Goal: Transaction & Acquisition: Purchase product/service

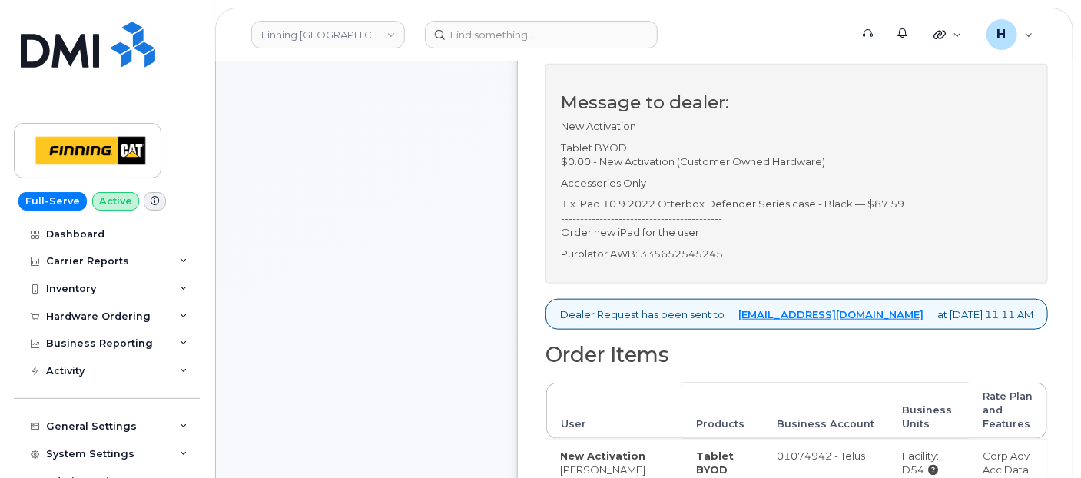
scroll to position [256, 0]
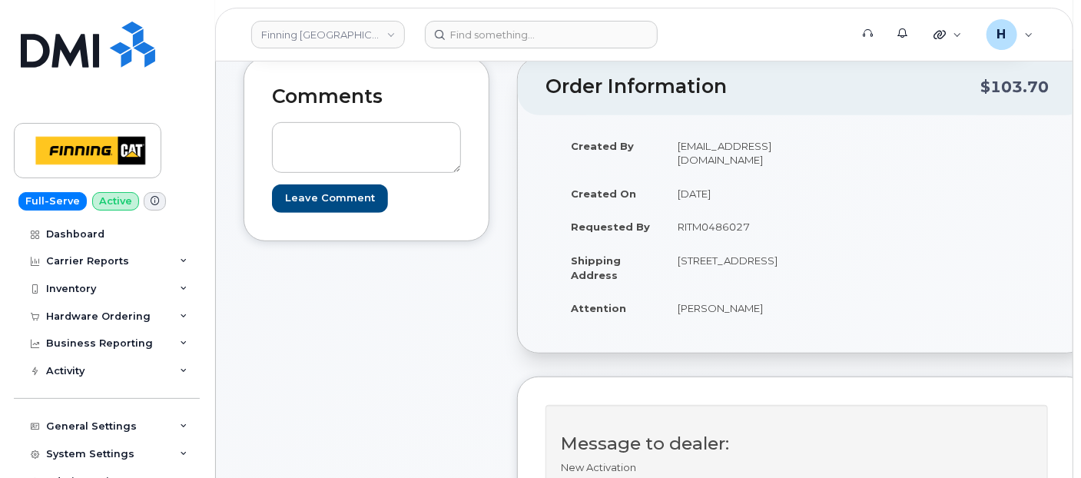
click at [304, 118] on div "Leave Comment" at bounding box center [366, 159] width 189 height 105
click at [305, 136] on textarea at bounding box center [366, 147] width 189 height 51
paste textarea "Order # TL60025865"
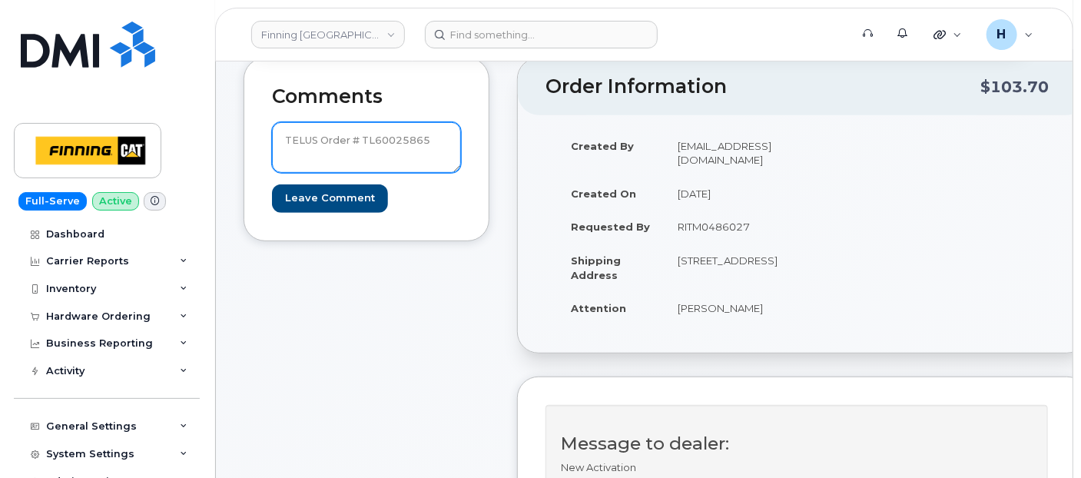
drag, startPoint x: 116, startPoint y: 144, endPoint x: 97, endPoint y: 144, distance: 19.2
type textarea "TELUS Order # TL60025865"
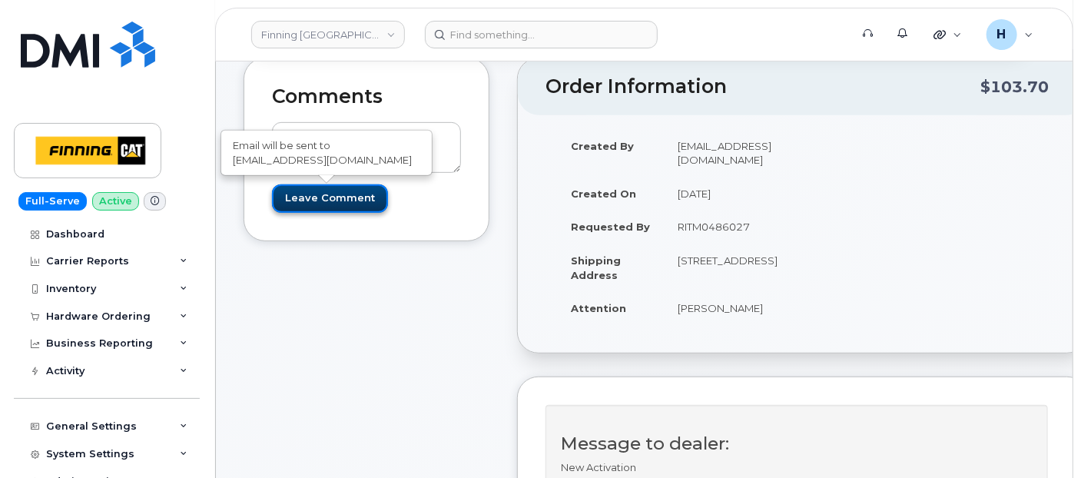
click at [307, 204] on input "Leave Comment" at bounding box center [330, 198] width 116 height 28
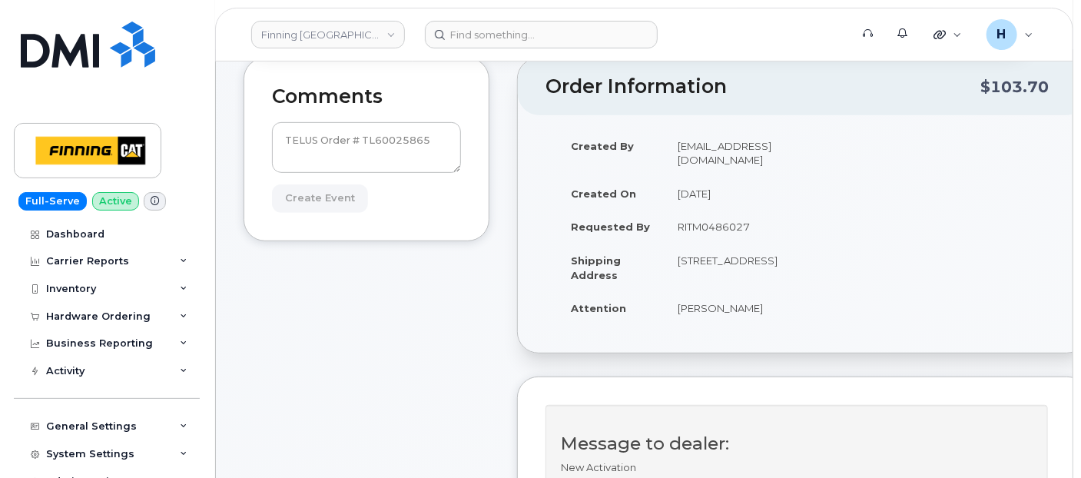
type input "Create Event"
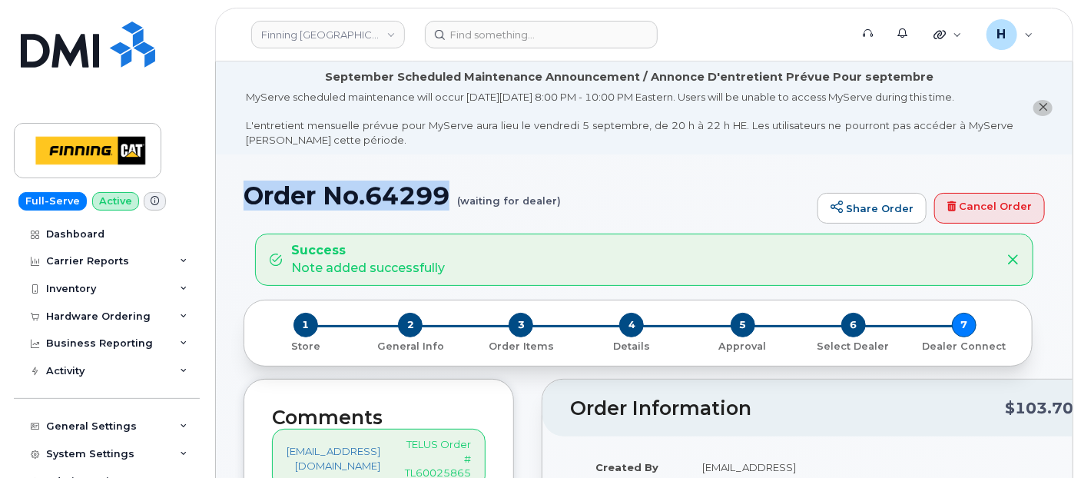
drag, startPoint x: 244, startPoint y: 191, endPoint x: 454, endPoint y: 192, distance: 209.8
click at [454, 192] on h1 "Order No.64299 (waiting for dealer)" at bounding box center [527, 195] width 566 height 27
copy h1 "Order No.64299"
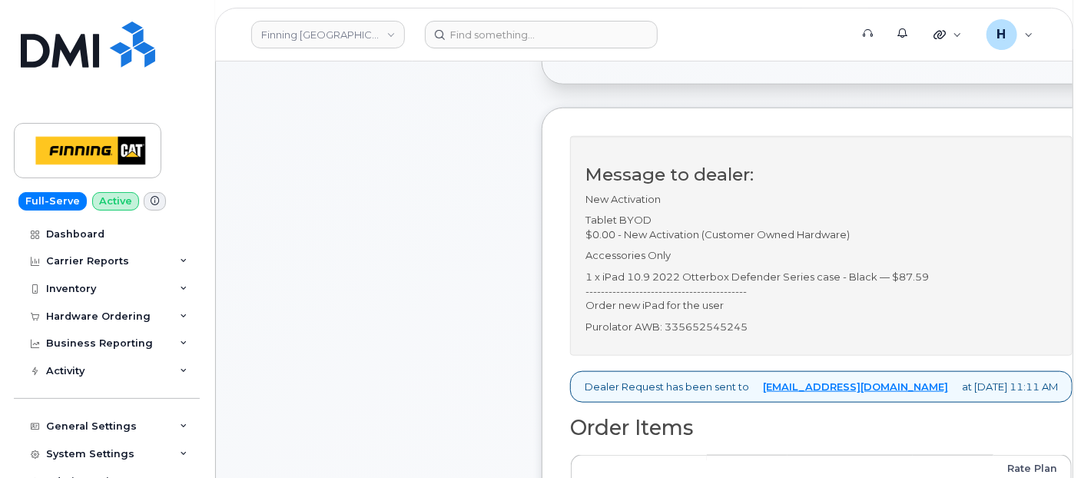
scroll to position [597, 0]
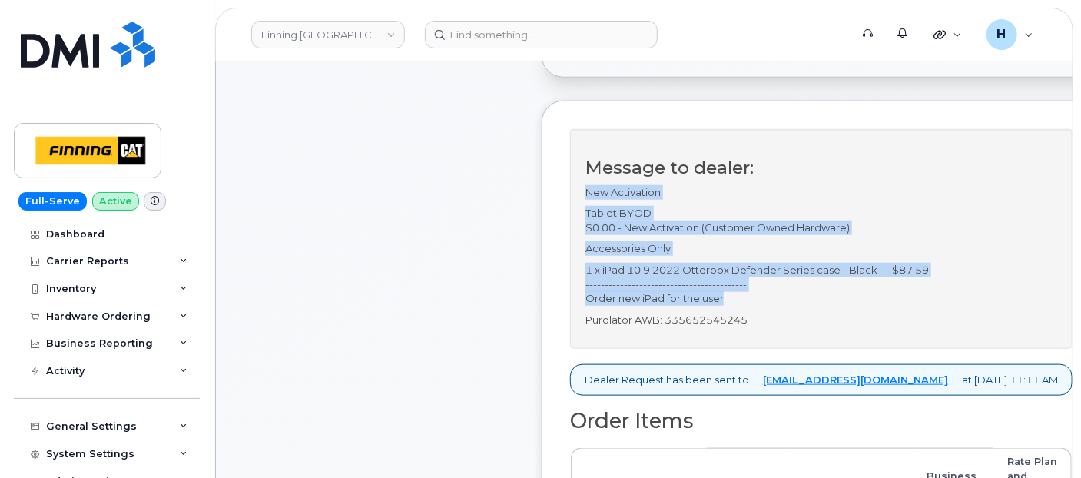
drag, startPoint x: 589, startPoint y: 187, endPoint x: 741, endPoint y: 290, distance: 183.3
click at [741, 290] on div "Message to dealer: New Activation Tablet BYOD $0.00 - New Activation (Customer …" at bounding box center [821, 239] width 503 height 220
copy div "New Activation Tablet BYOD $0.00 - New Activation (Customer Owned Hardware) Acc…"
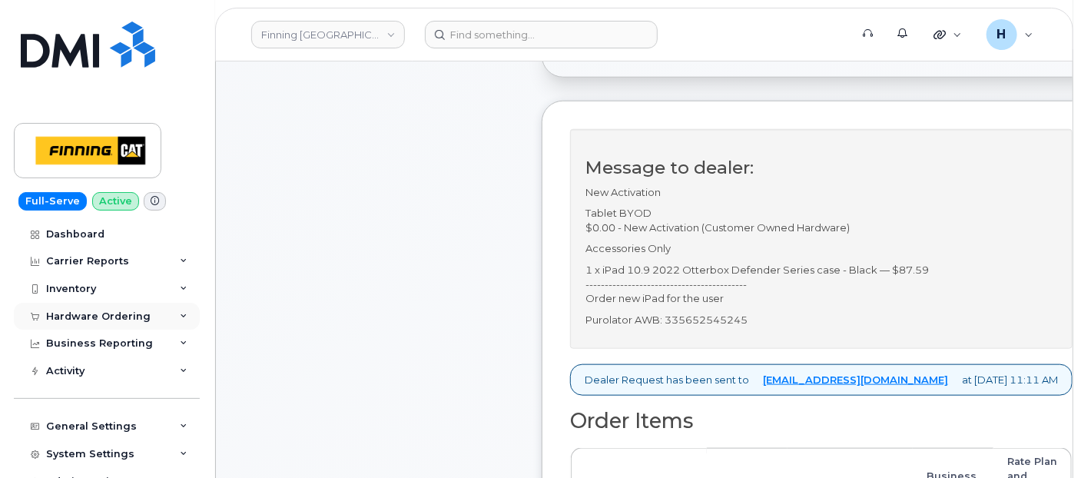
click at [106, 318] on div "Hardware Ordering" at bounding box center [98, 316] width 105 height 12
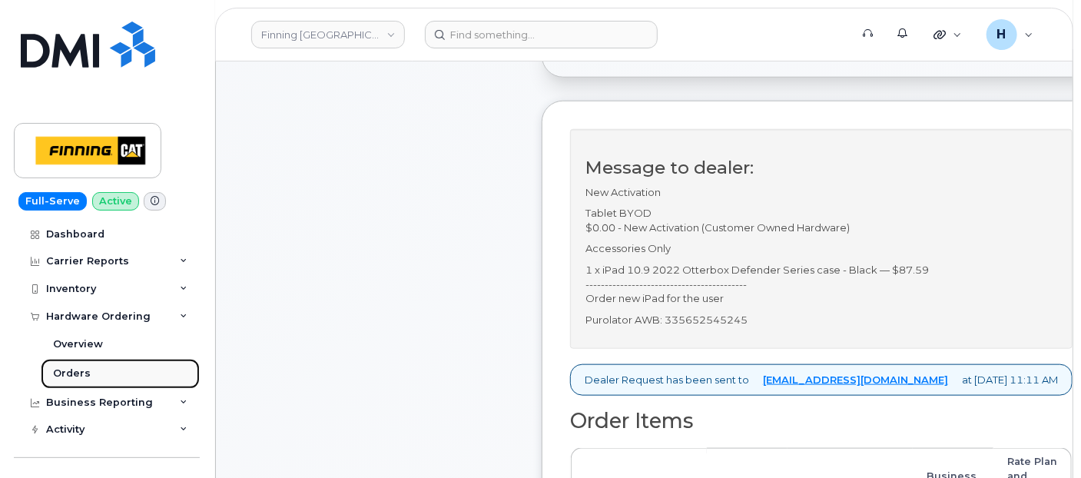
click at [97, 370] on link "Orders" at bounding box center [120, 373] width 159 height 29
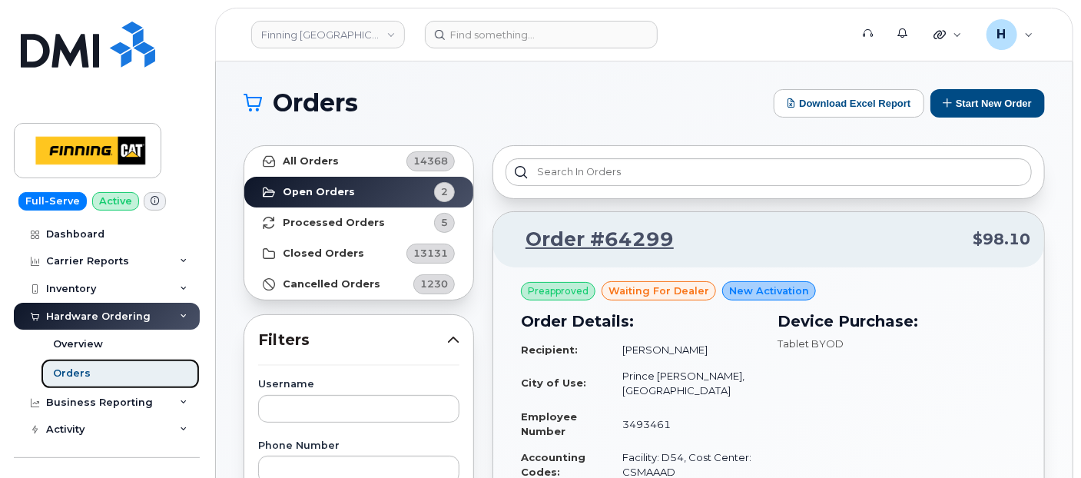
click at [54, 363] on link "Orders" at bounding box center [120, 373] width 159 height 29
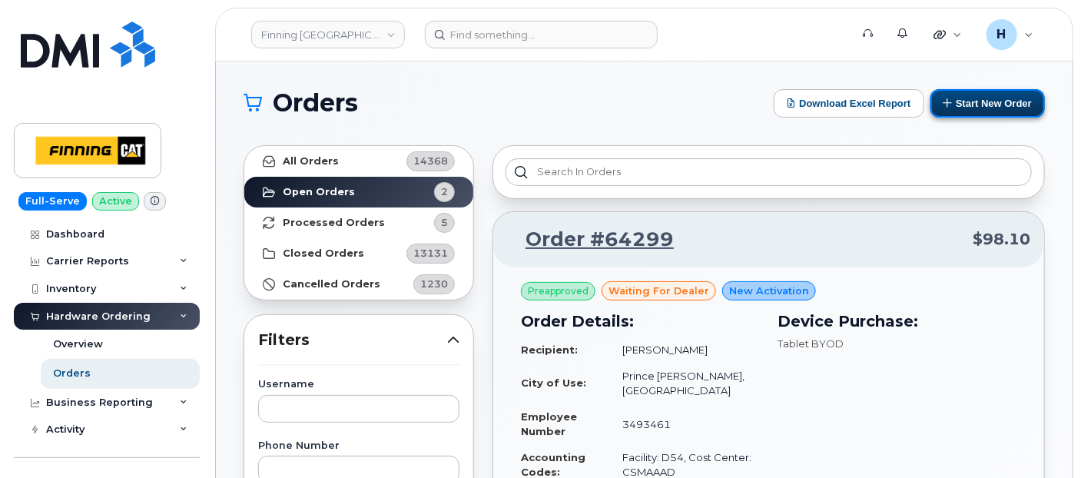
click at [977, 94] on button "Start New Order" at bounding box center [988, 103] width 114 height 28
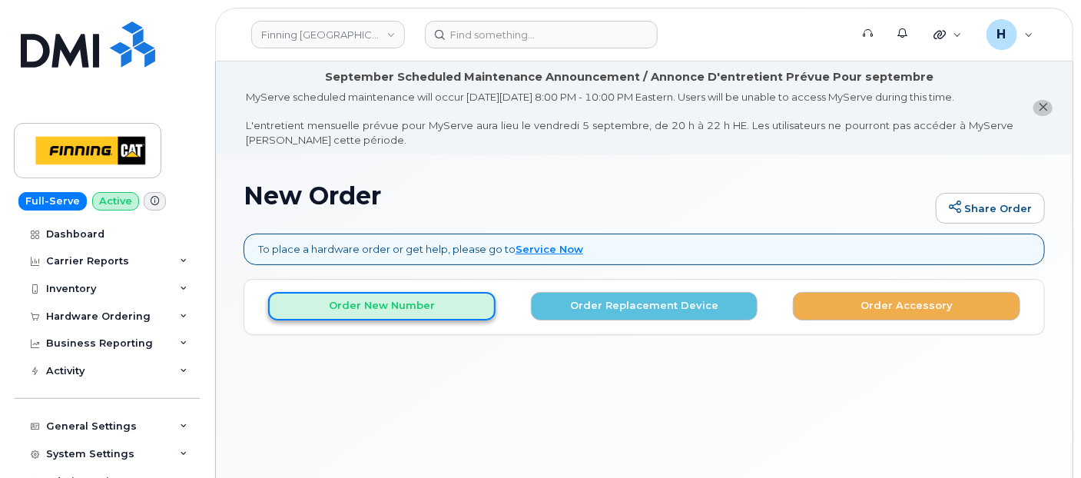
click at [423, 300] on button "Order New Number" at bounding box center [381, 306] width 227 height 28
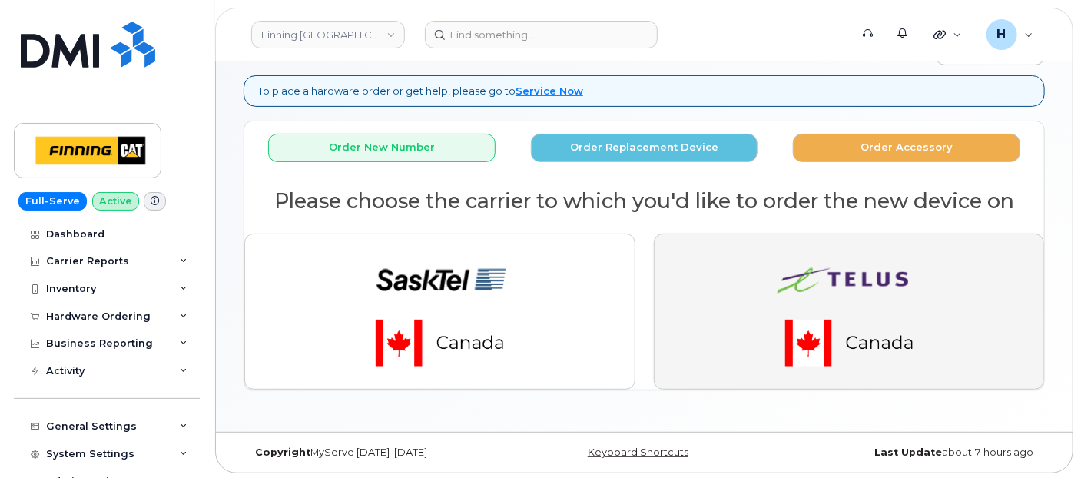
click at [725, 349] on button "button" at bounding box center [849, 311] width 391 height 155
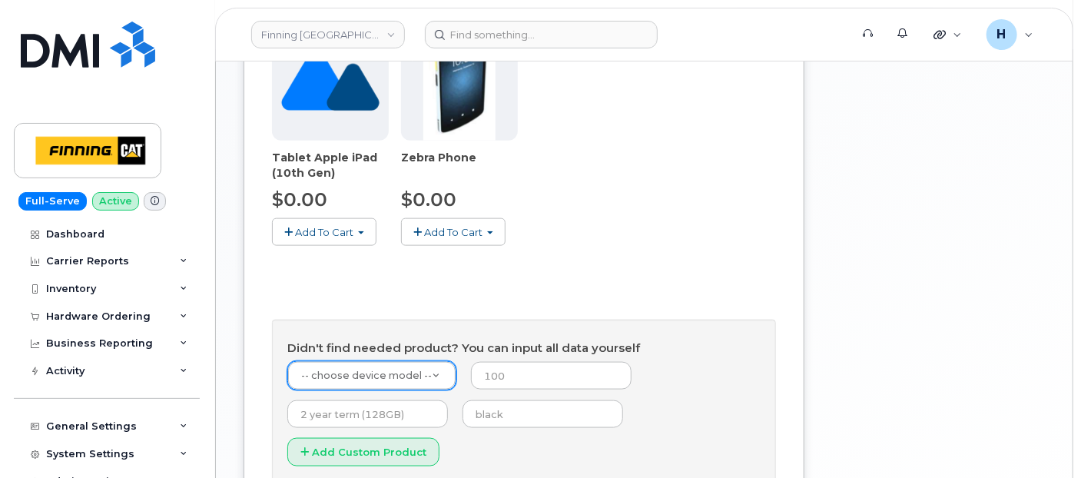
scroll to position [841, 0]
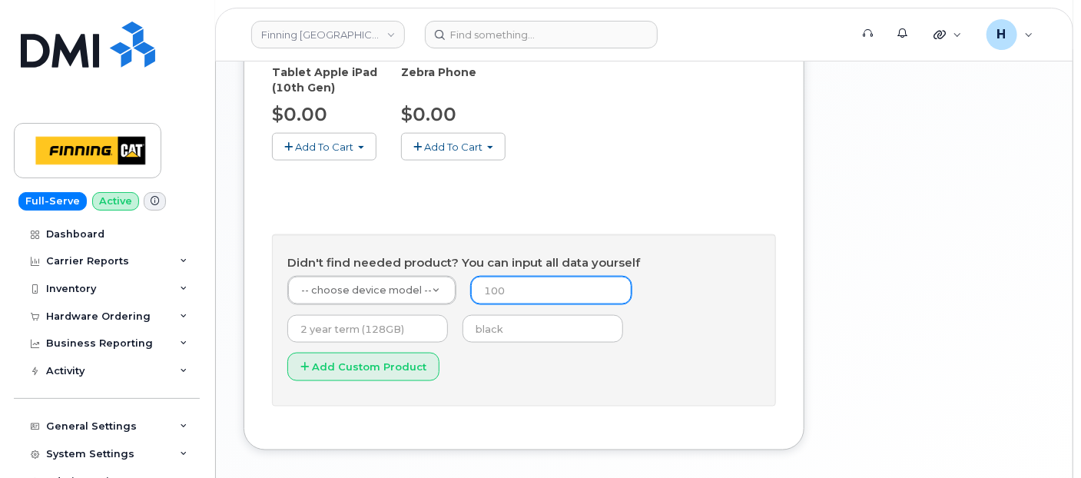
click at [472, 277] on input "number" at bounding box center [551, 291] width 161 height 28
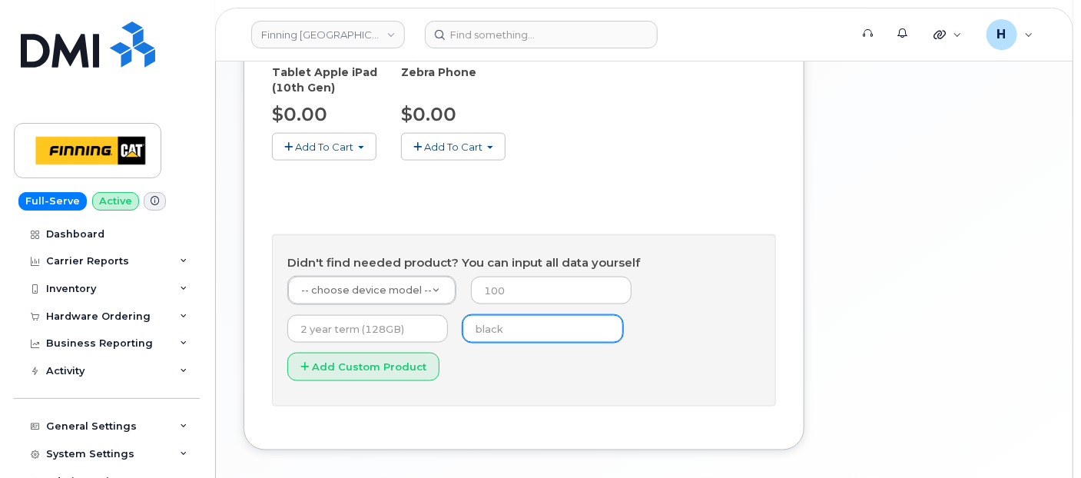
click at [493, 315] on input "text" at bounding box center [543, 329] width 161 height 28
type input "blue"
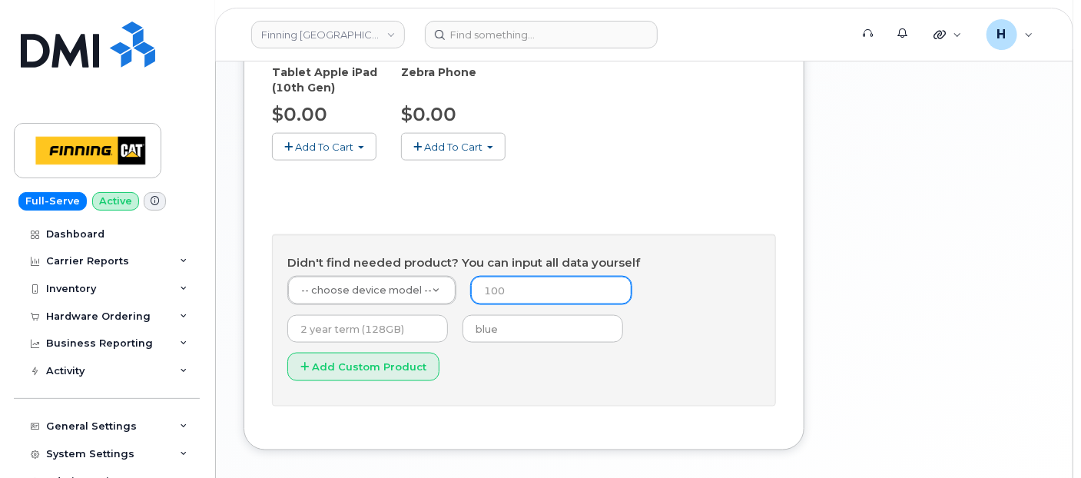
click at [509, 277] on input "number" at bounding box center [551, 291] width 161 height 28
type input "0"
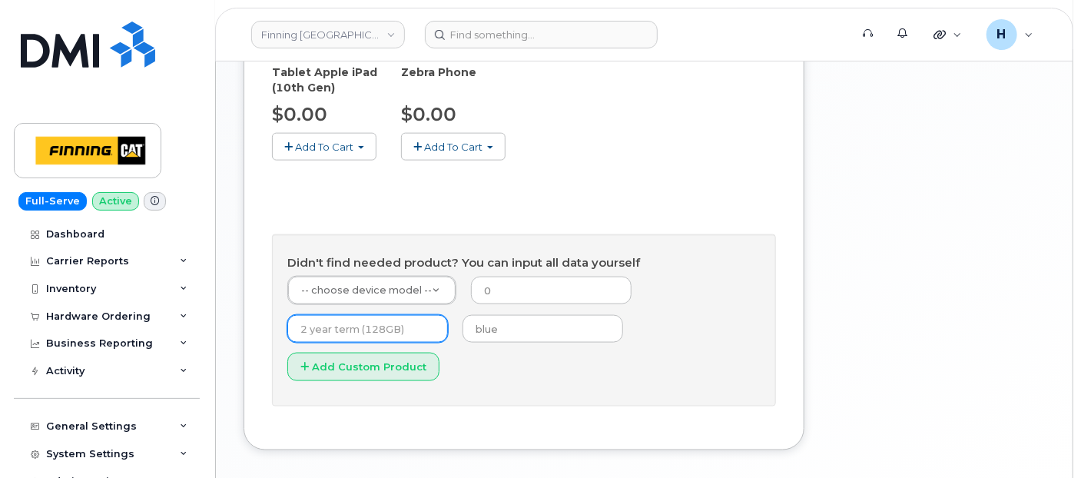
click at [329, 315] on input "text" at bounding box center [367, 329] width 161 height 28
type input "outright"
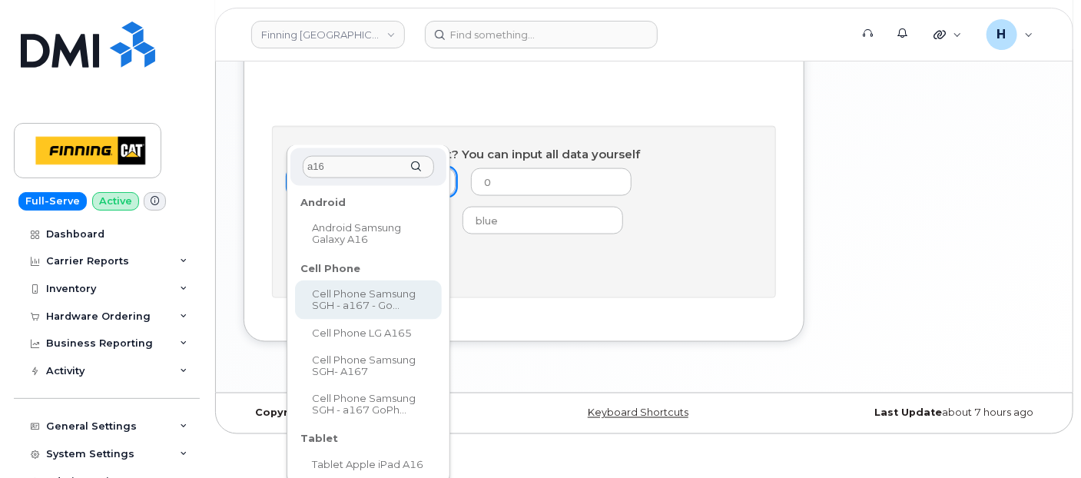
scroll to position [950, 0]
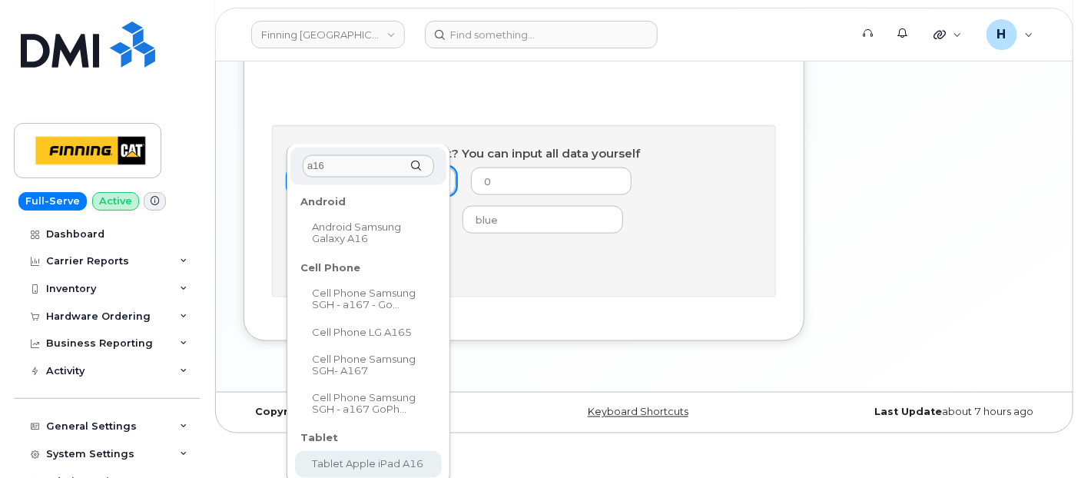
type input "a16"
select select "2887"
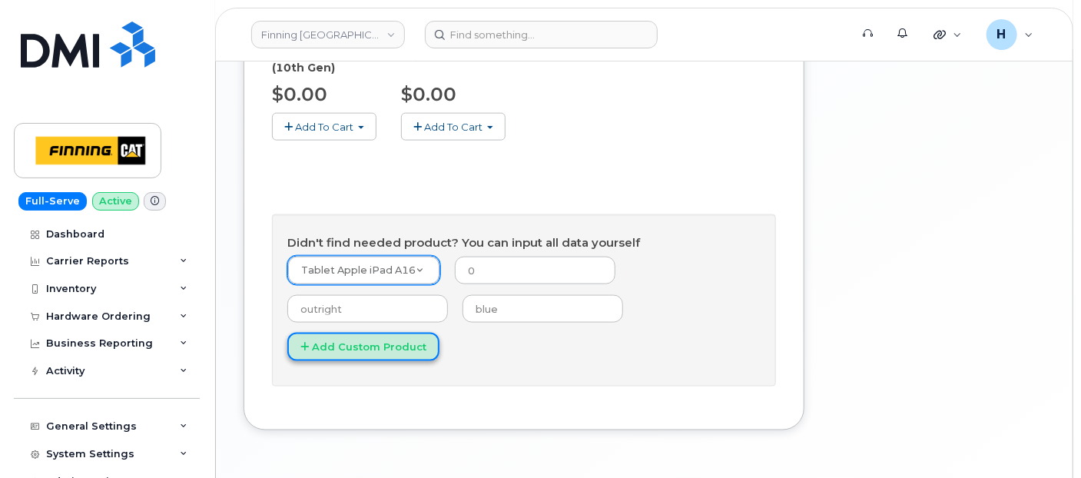
click at [410, 333] on button "Add Custom Product" at bounding box center [363, 347] width 152 height 28
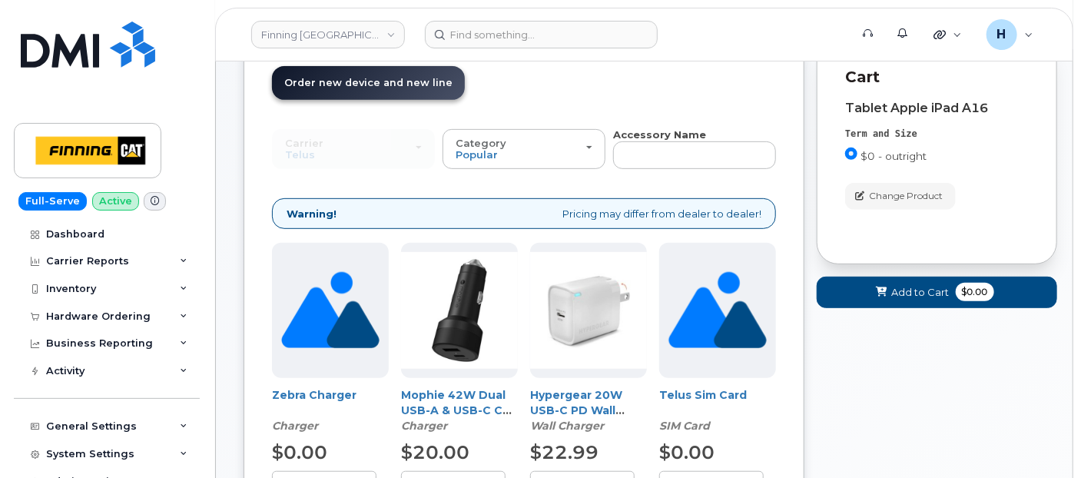
scroll to position [178, 0]
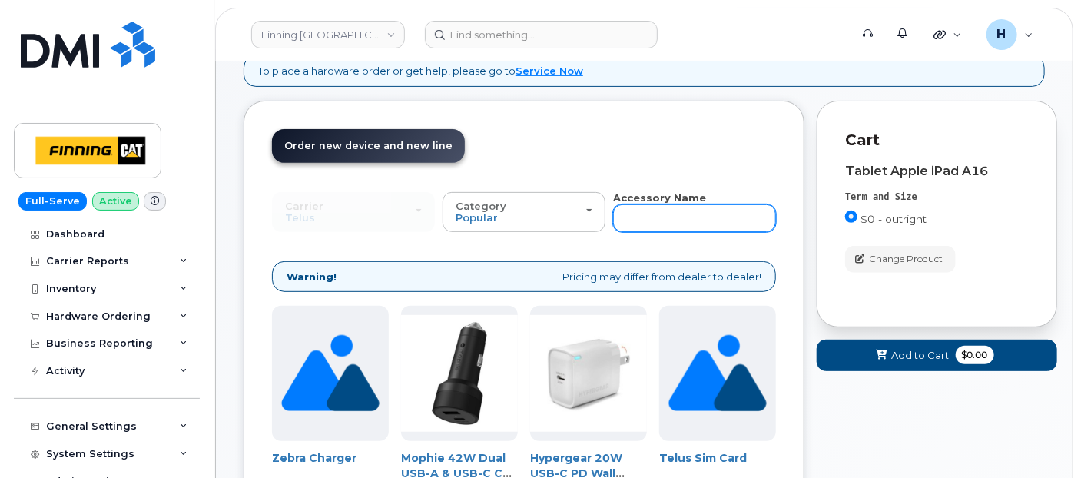
click at [658, 204] on input "text" at bounding box center [694, 218] width 163 height 28
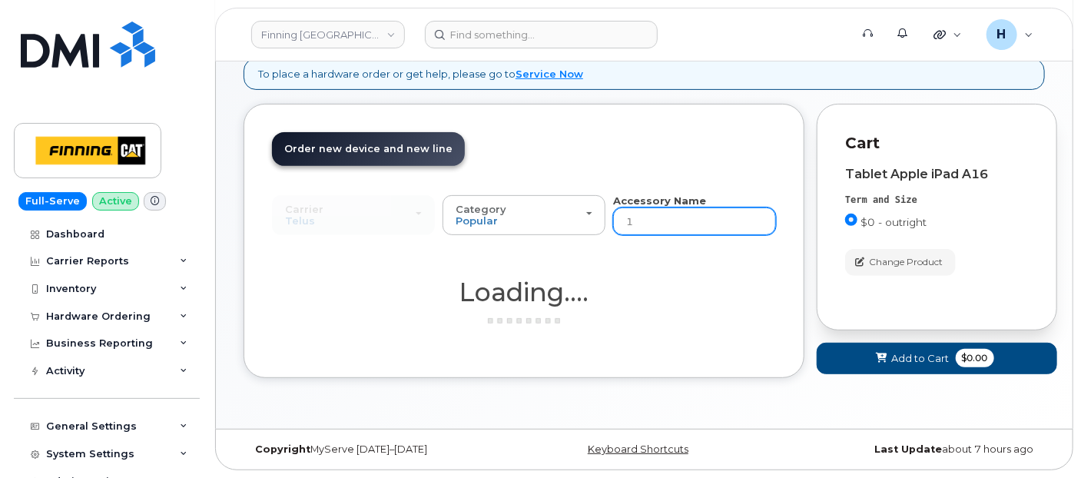
scroll to position [173, 0]
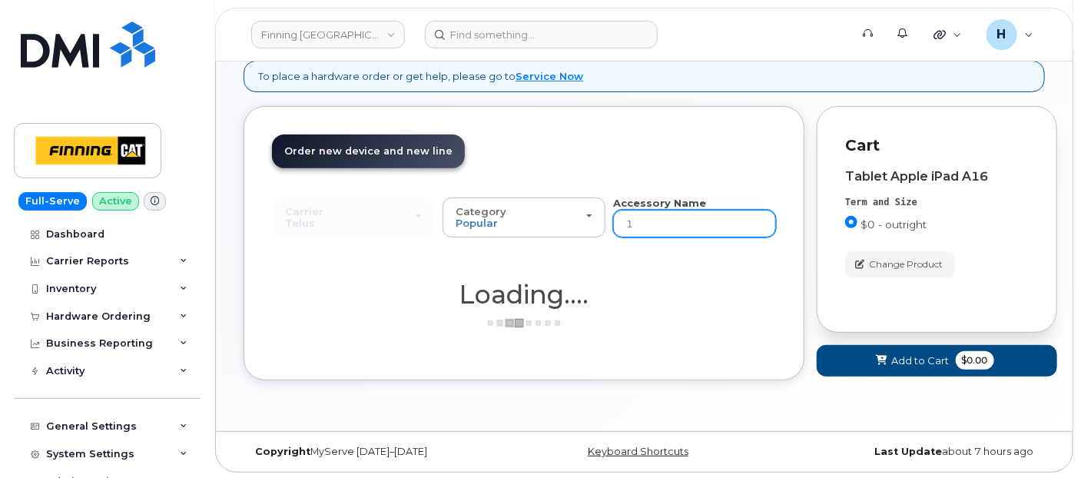
type input "10"
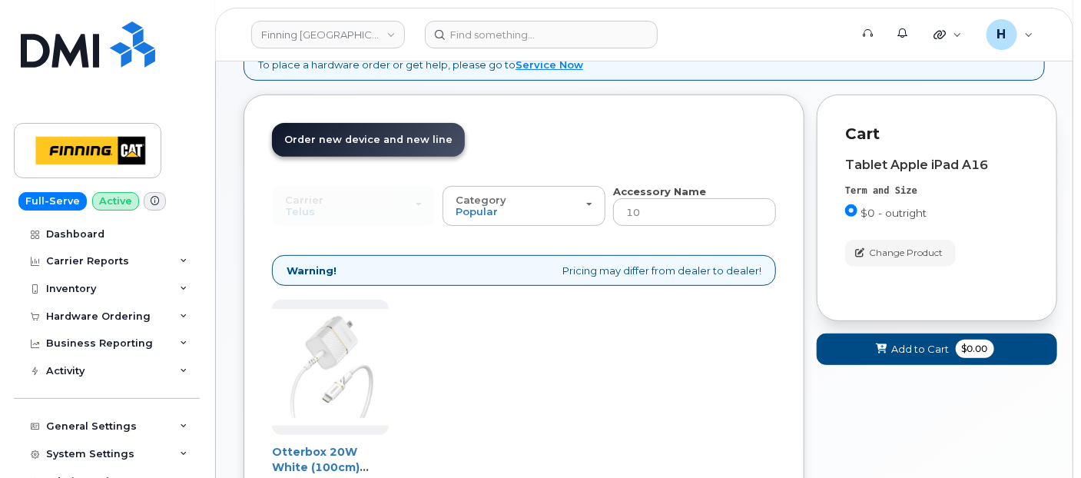
scroll to position [88, 0]
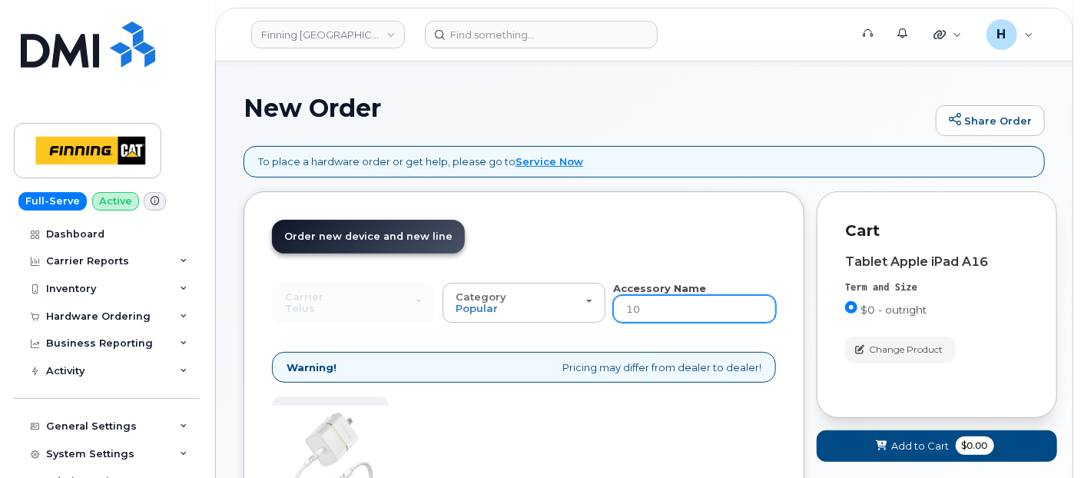
click at [647, 315] on input "10" at bounding box center [694, 309] width 163 height 28
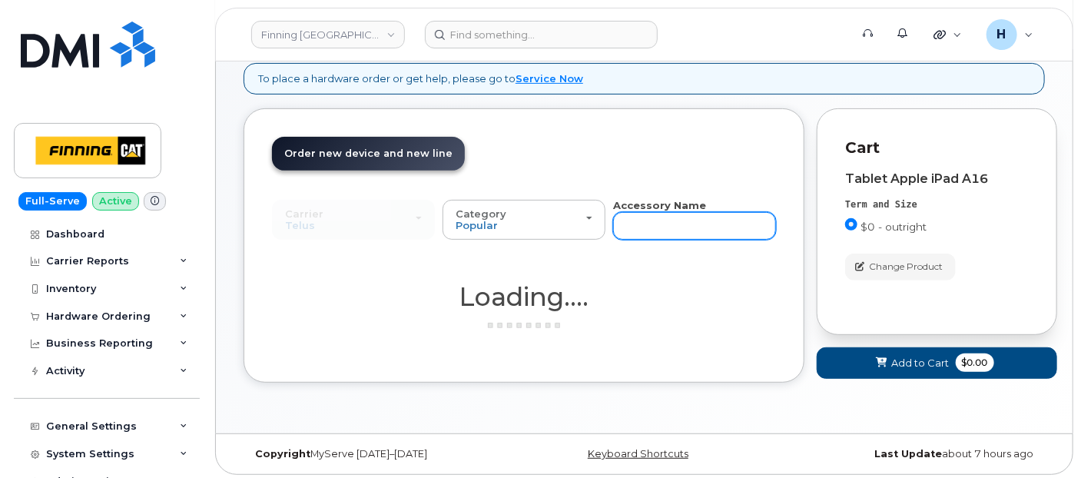
scroll to position [173, 0]
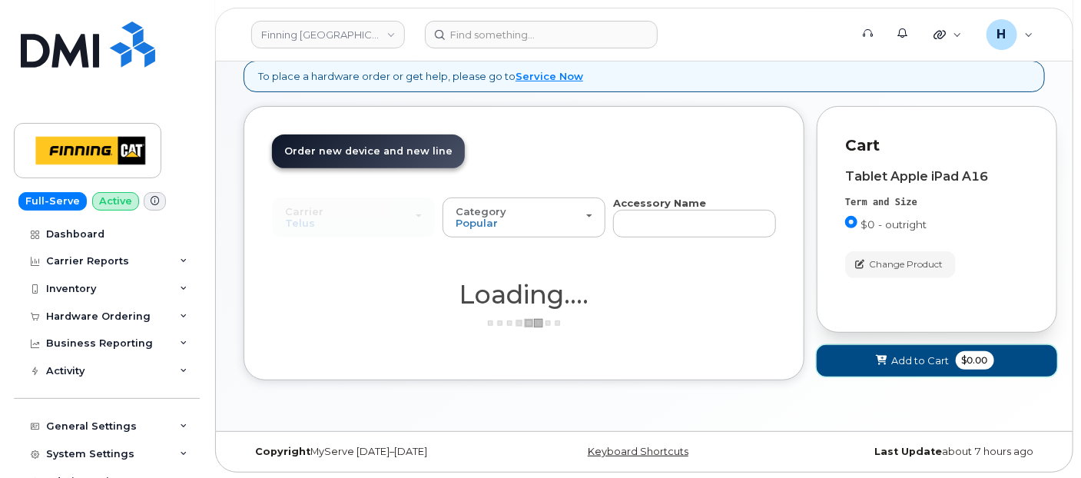
click at [845, 349] on button "Add to Cart $0.00" at bounding box center [937, 361] width 241 height 32
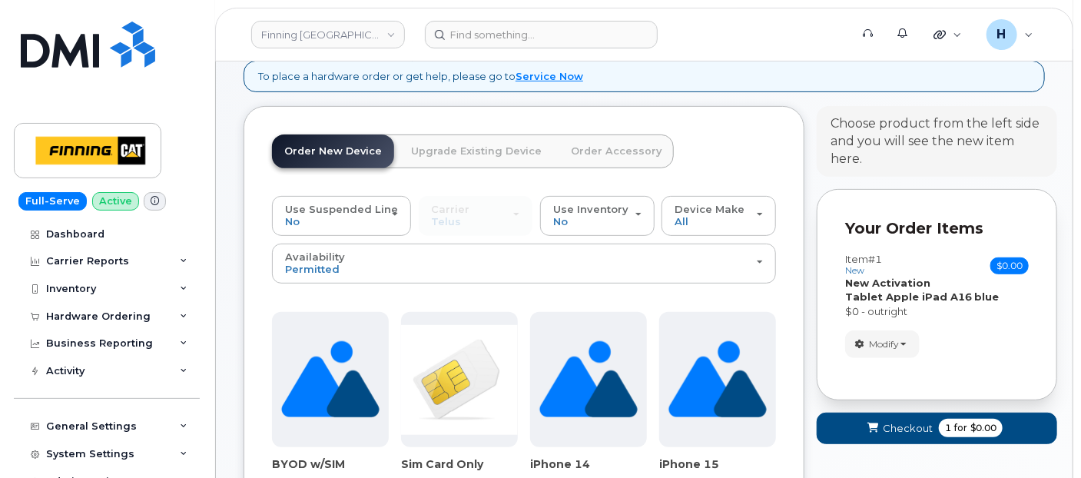
click at [623, 151] on link "Order Accessory" at bounding box center [616, 151] width 115 height 34
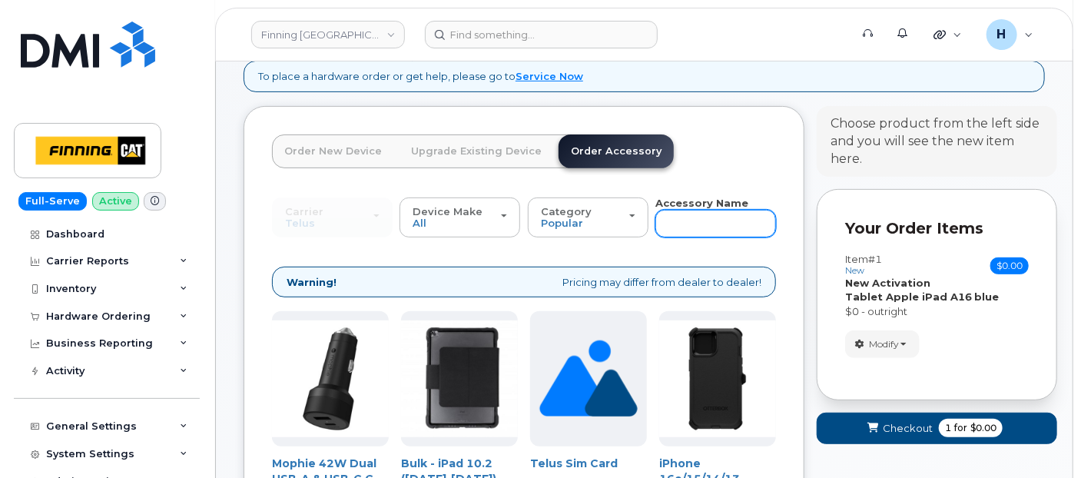
click at [688, 211] on input "text" at bounding box center [715, 224] width 121 height 28
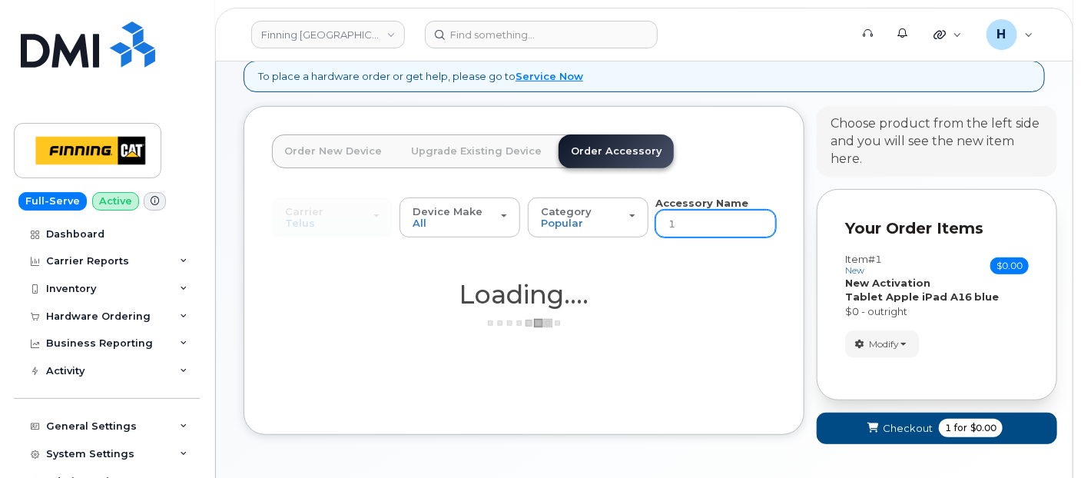
type input "10"
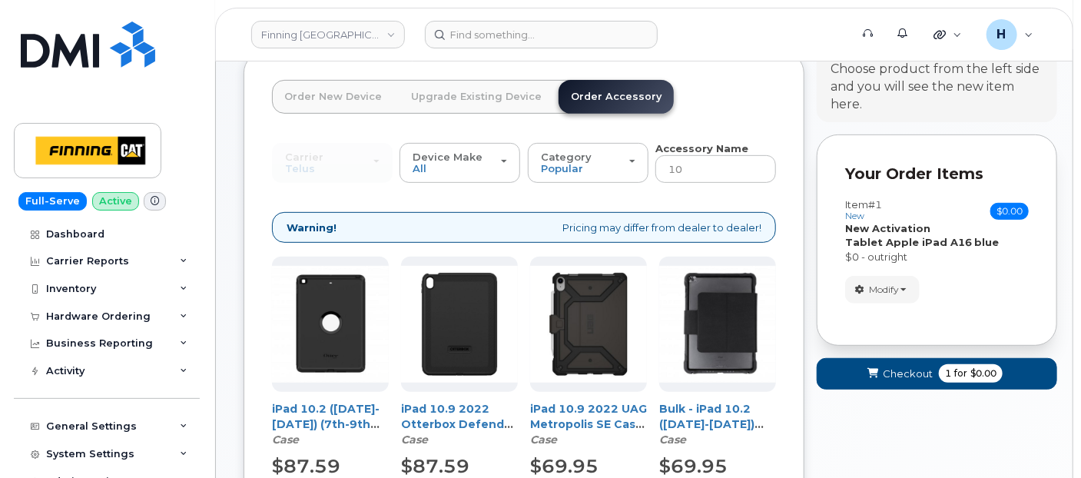
scroll to position [313, 0]
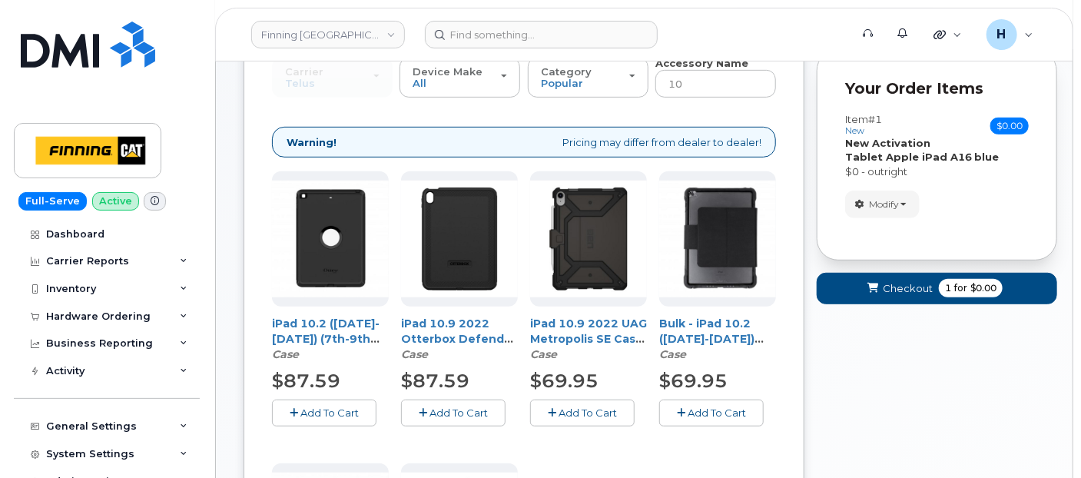
click at [570, 406] on span "Add To Cart" at bounding box center [588, 412] width 58 height 12
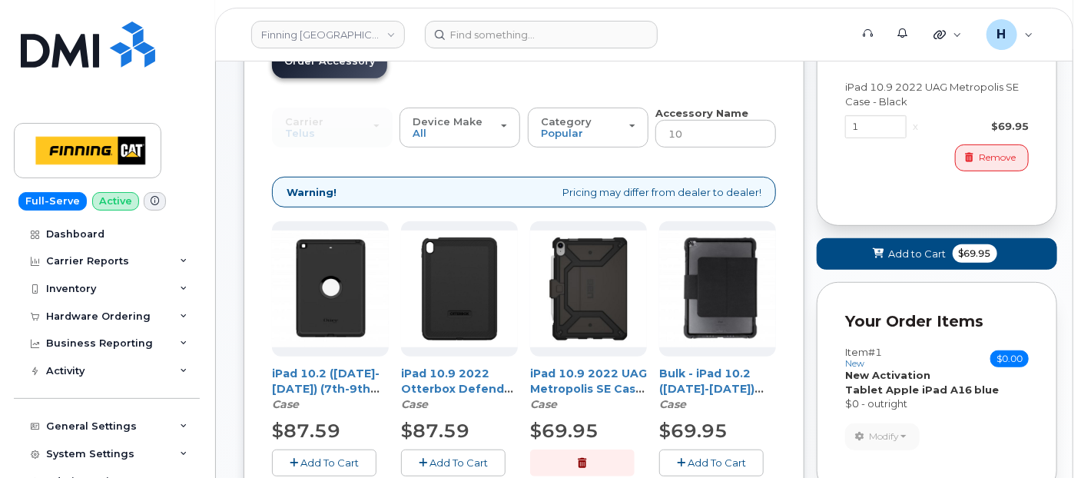
scroll to position [227, 0]
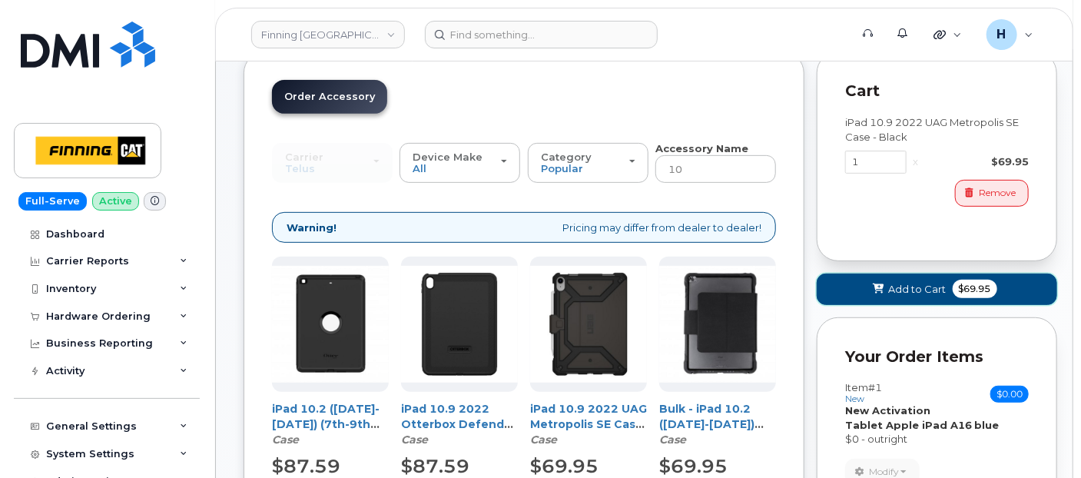
click at [900, 286] on span "Add to Cart" at bounding box center [918, 289] width 58 height 15
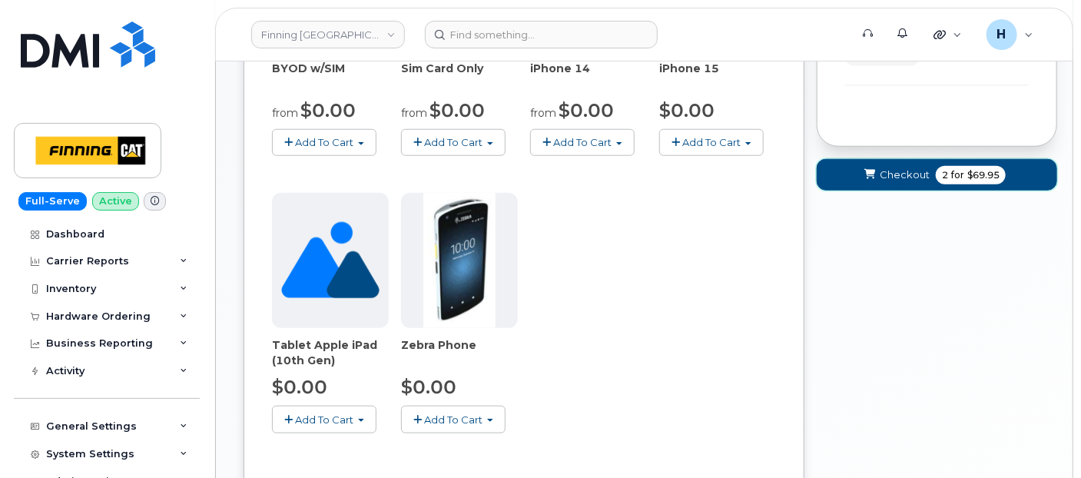
click at [900, 175] on span "Checkout" at bounding box center [905, 175] width 50 height 15
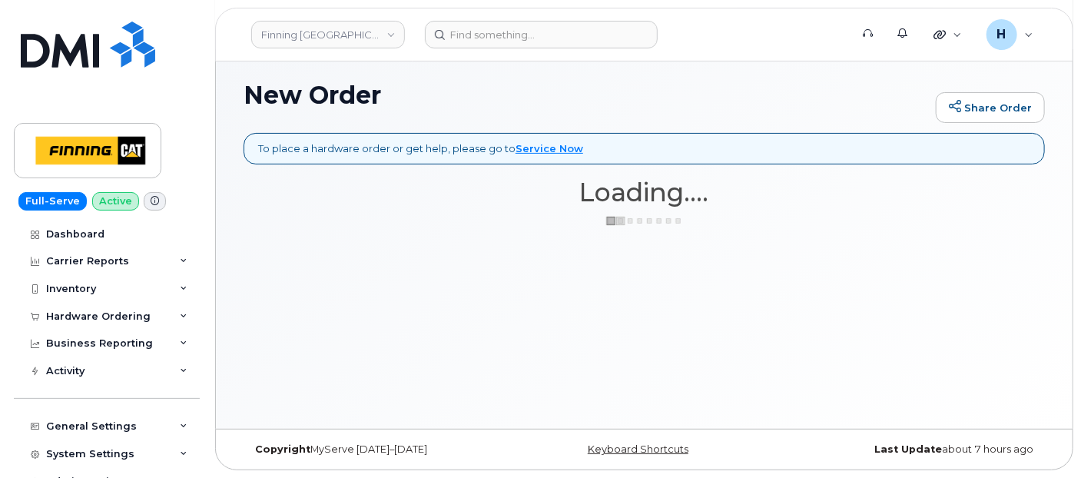
scroll to position [100, 0]
drag, startPoint x: 900, startPoint y: 175, endPoint x: 844, endPoint y: 323, distance: 157.8
click at [847, 323] on div "New Order Share Order To place a hardware order or get help, please go to Servi…" at bounding box center [644, 242] width 857 height 375
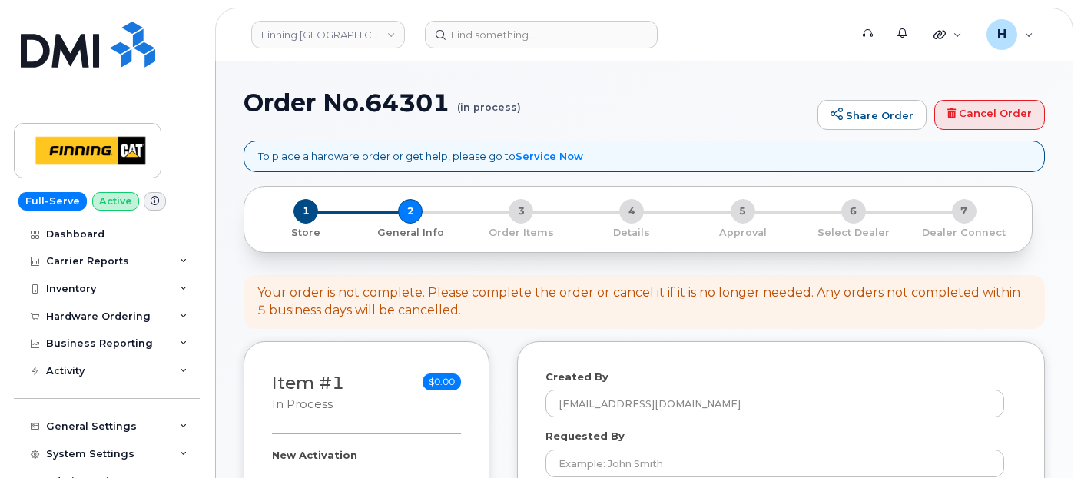
select select
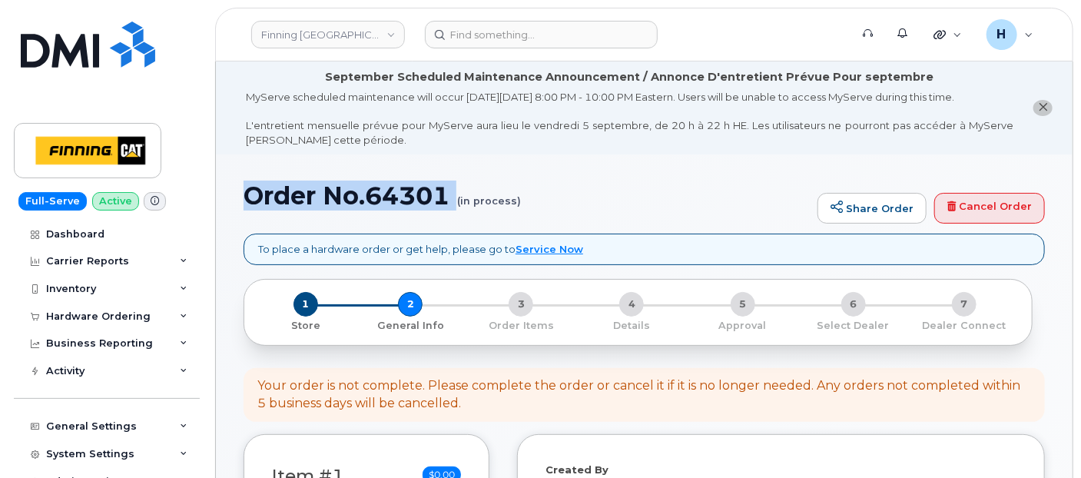
drag, startPoint x: 242, startPoint y: 194, endPoint x: 420, endPoint y: 215, distance: 178.7
copy h1 "Order No.64301"
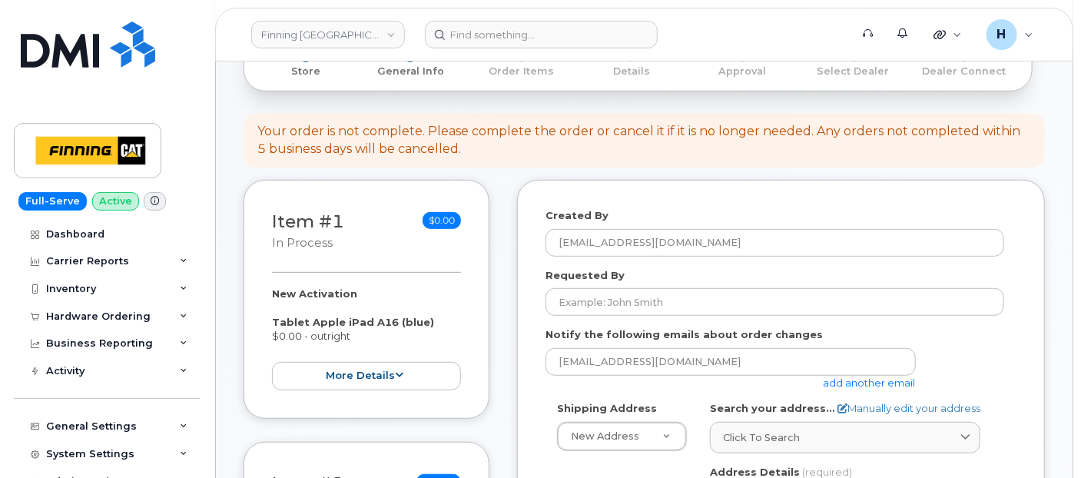
scroll to position [256, 0]
drag, startPoint x: 265, startPoint y: 280, endPoint x: 353, endPoint y: 330, distance: 101.5
click at [353, 330] on div "Item #1 in process $0.00 New Activation Tablet Apple iPad A16 (blue) $0.00 - ou…" at bounding box center [367, 297] width 246 height 239
copy div "New Activation Tablet Apple iPad A16 (blue) $0.00 - outright"
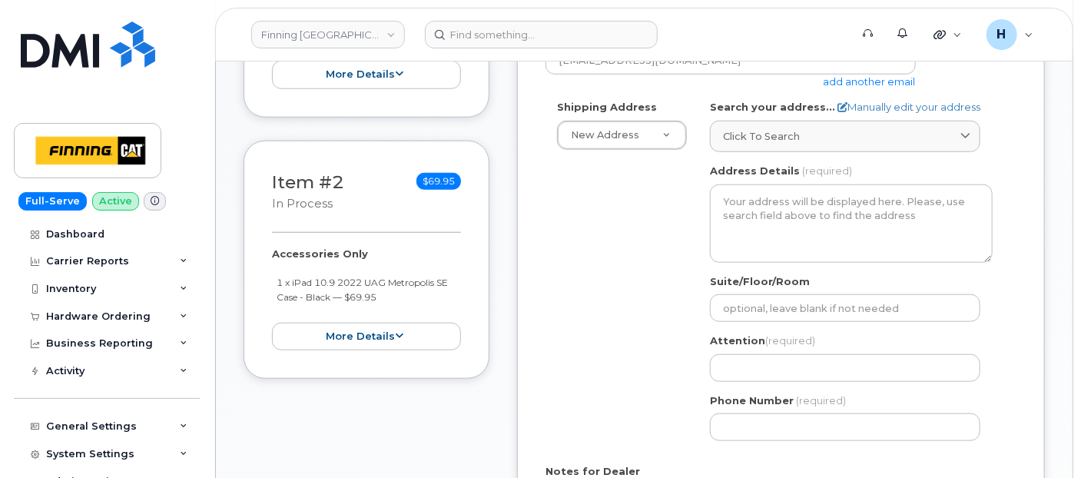
scroll to position [597, 0]
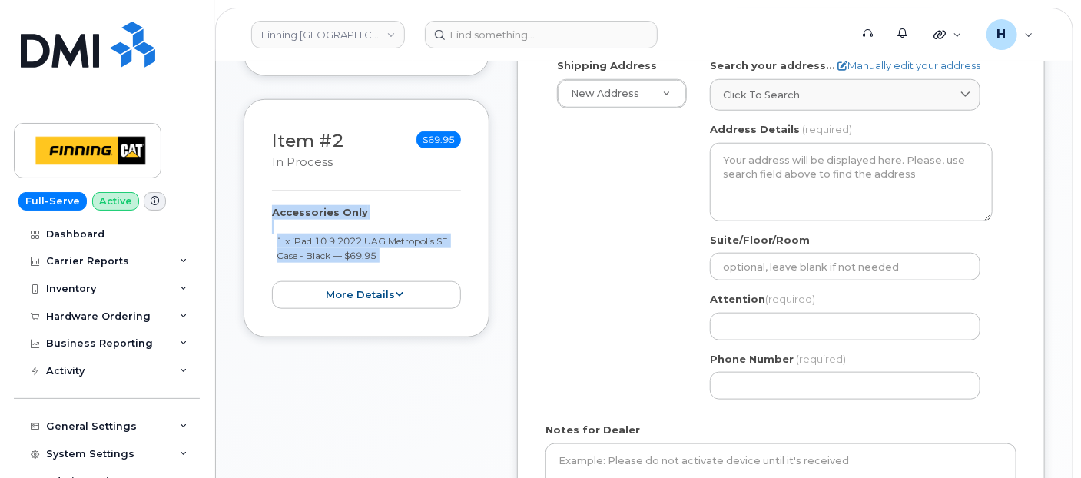
drag, startPoint x: 263, startPoint y: 208, endPoint x: 400, endPoint y: 270, distance: 150.3
click at [400, 270] on div "Item #2 in process $69.95 Accessories Only 1 x iPad 10.9 2022 UAG Metropolis SE…" at bounding box center [367, 218] width 246 height 239
copy div "Accessories Only 1 x iPad 10.9 2022 UAG Metropolis SE Case - Black — $69.95 mor…"
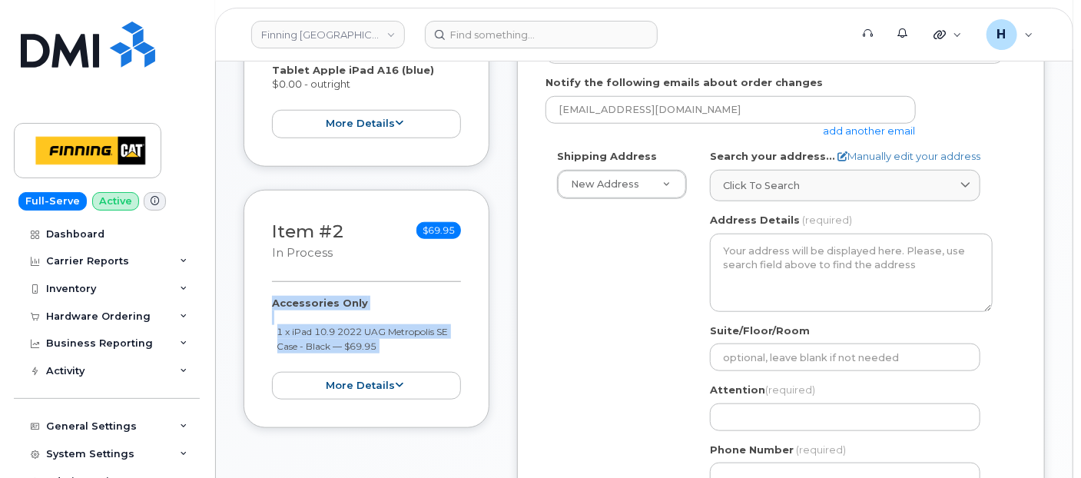
scroll to position [426, 0]
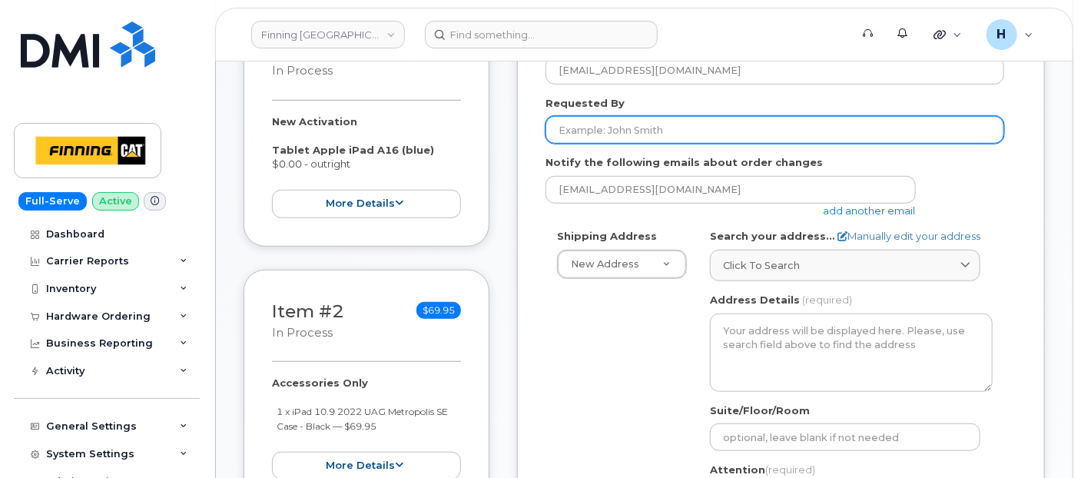
click at [611, 116] on input "Requested By" at bounding box center [775, 130] width 459 height 28
paste input "RITM0489659"
type input "RITM0489659"
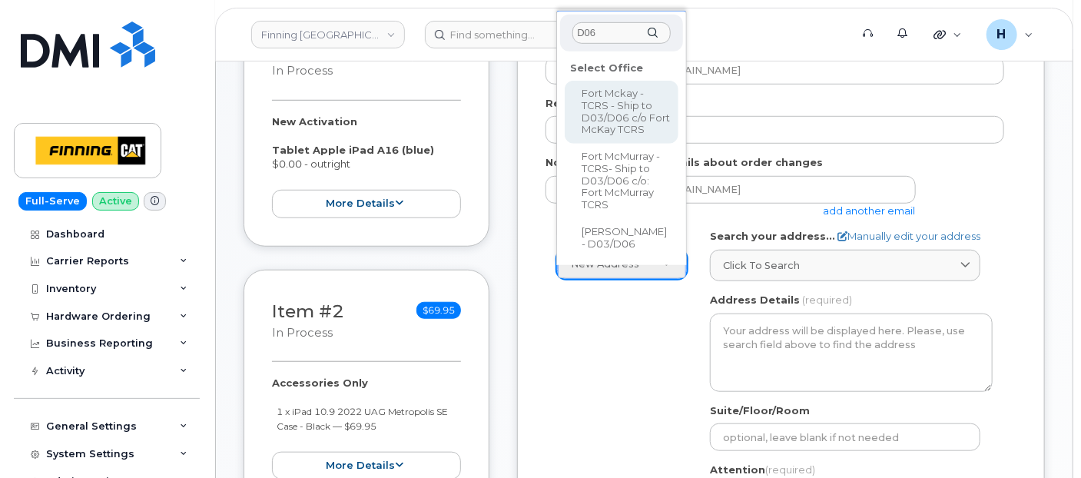
type input "D06"
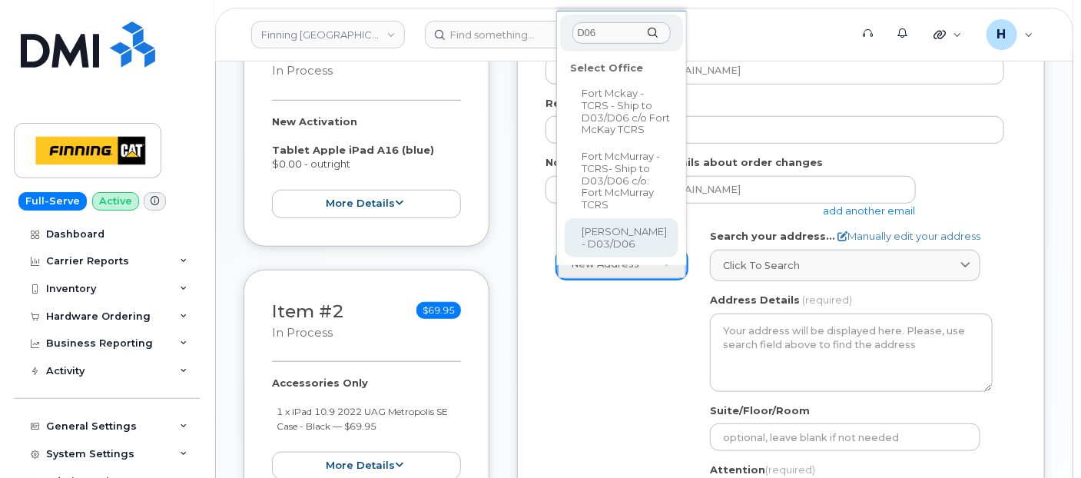
select select
type textarea "[STREET_ADDRESS][PERSON_NAME][PERSON_NAME]"
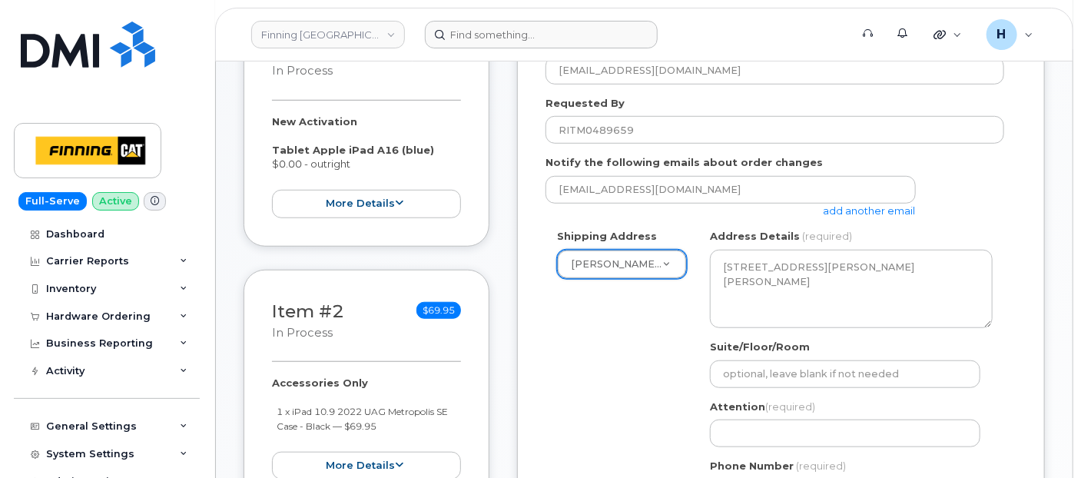
scroll to position [597, 0]
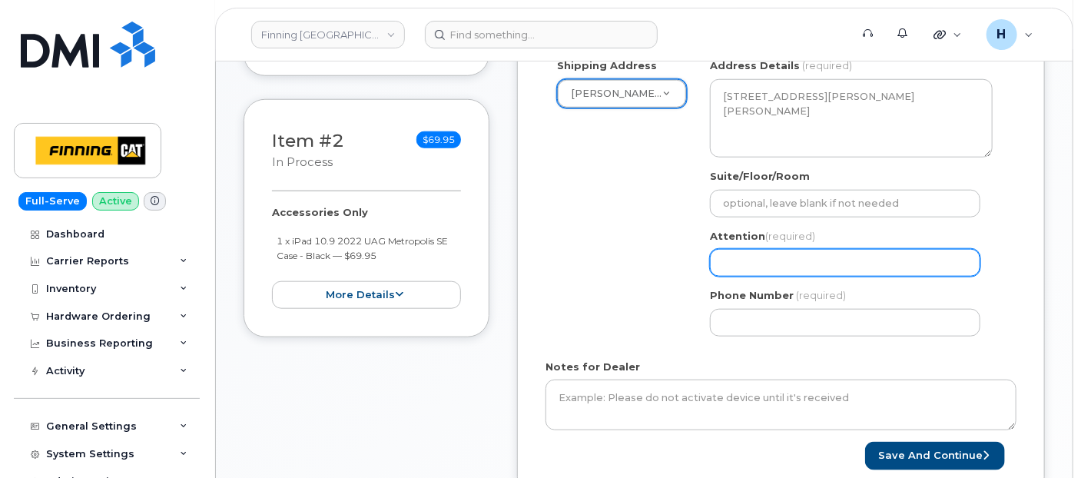
click at [727, 251] on input "Attention (required)" at bounding box center [845, 263] width 270 height 28
paste input "[PERSON_NAME]"
select select
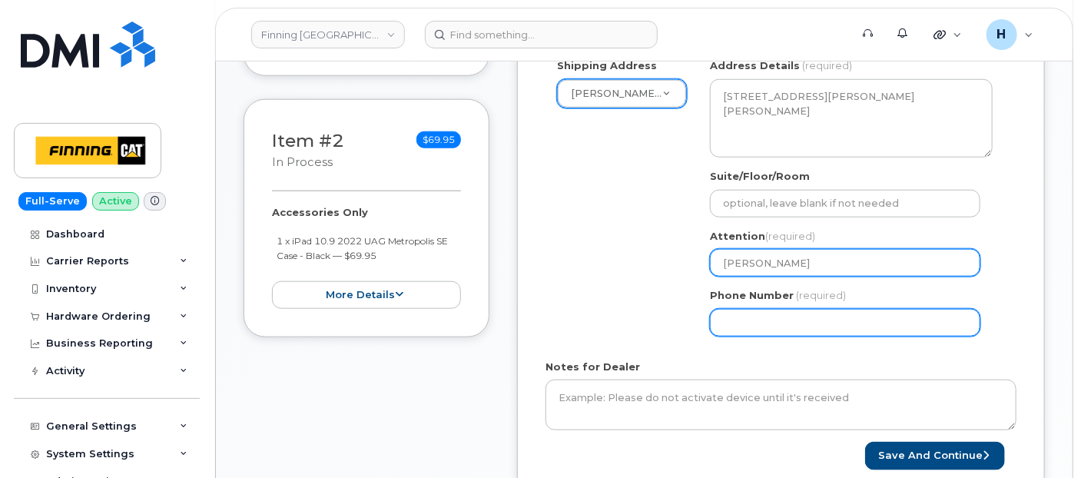
type input "[PERSON_NAME]"
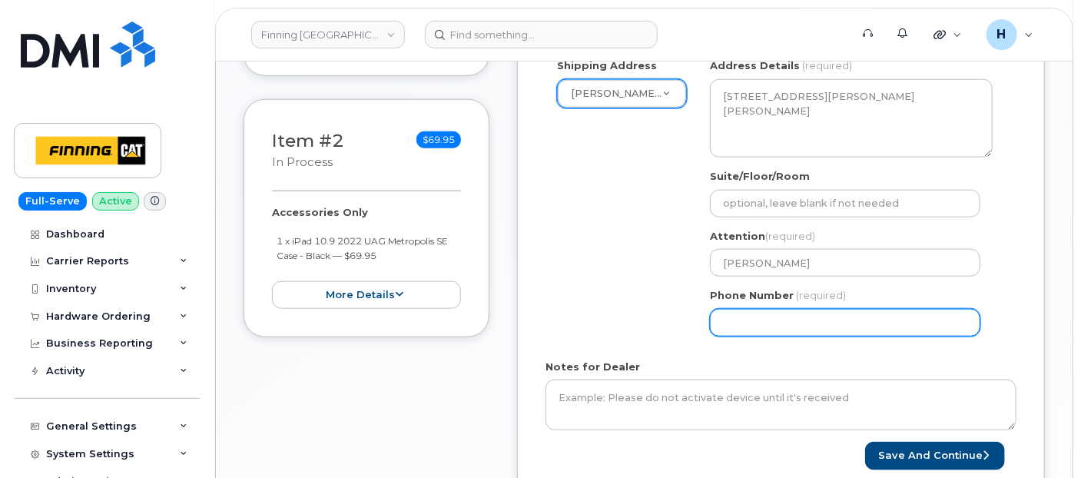
click at [726, 323] on input "Phone Number" at bounding box center [845, 323] width 270 height 28
select select
type input "780790201"
select select
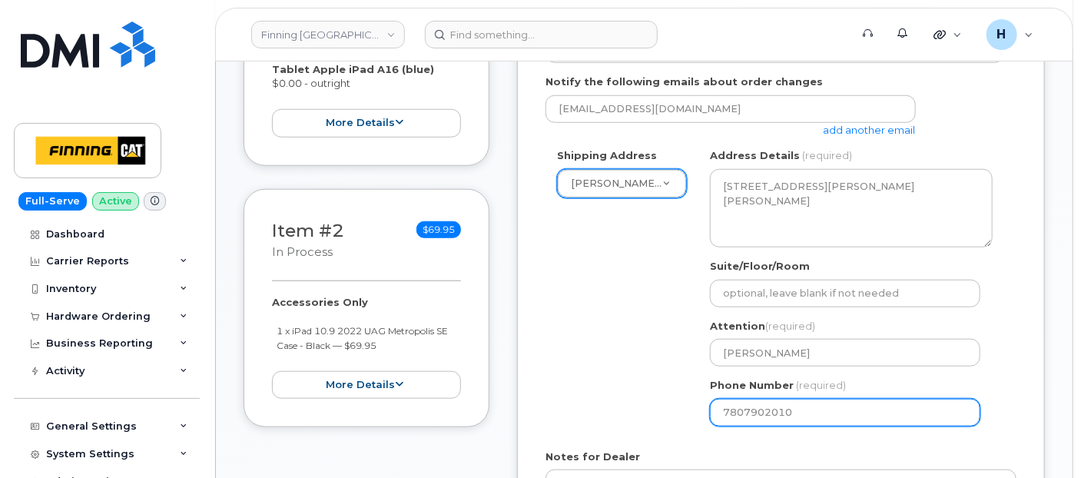
scroll to position [426, 0]
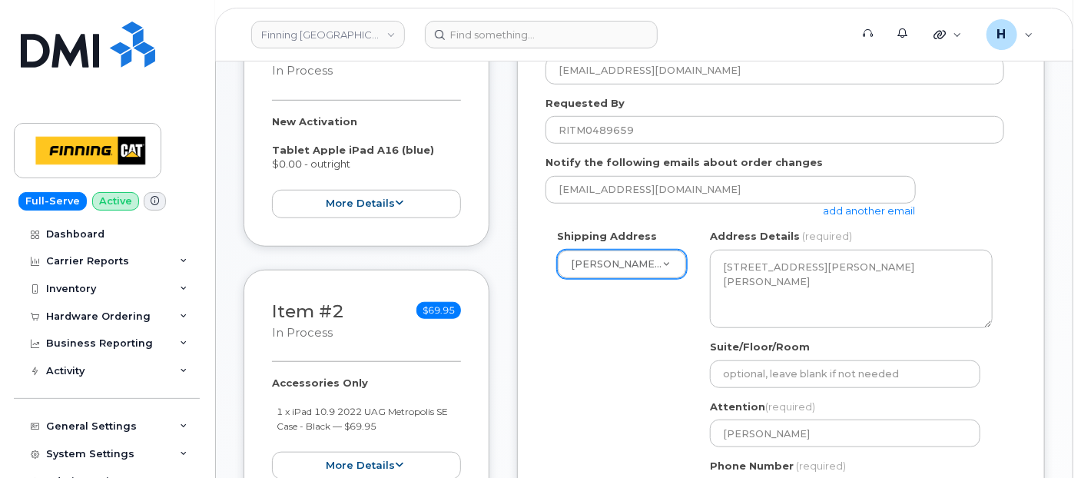
type input "7807902010"
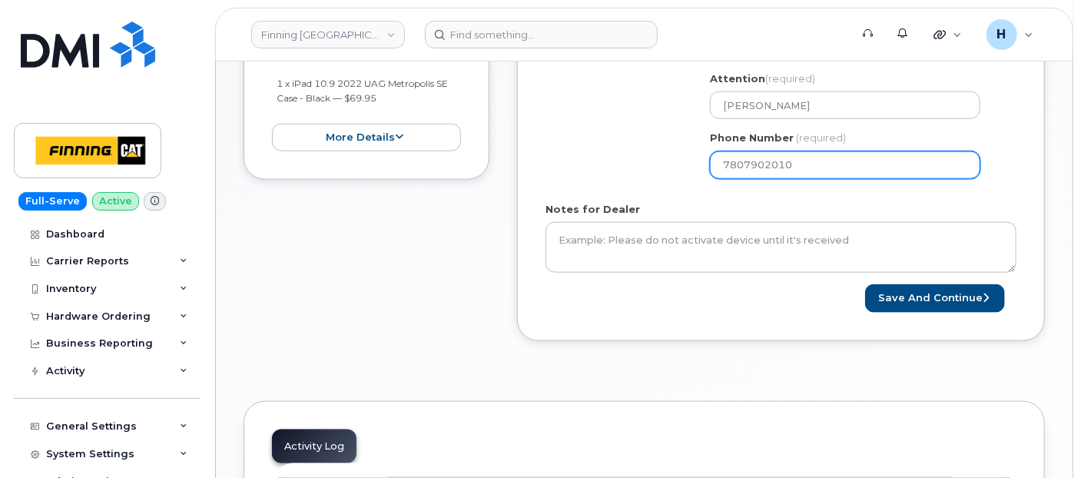
scroll to position [768, 0]
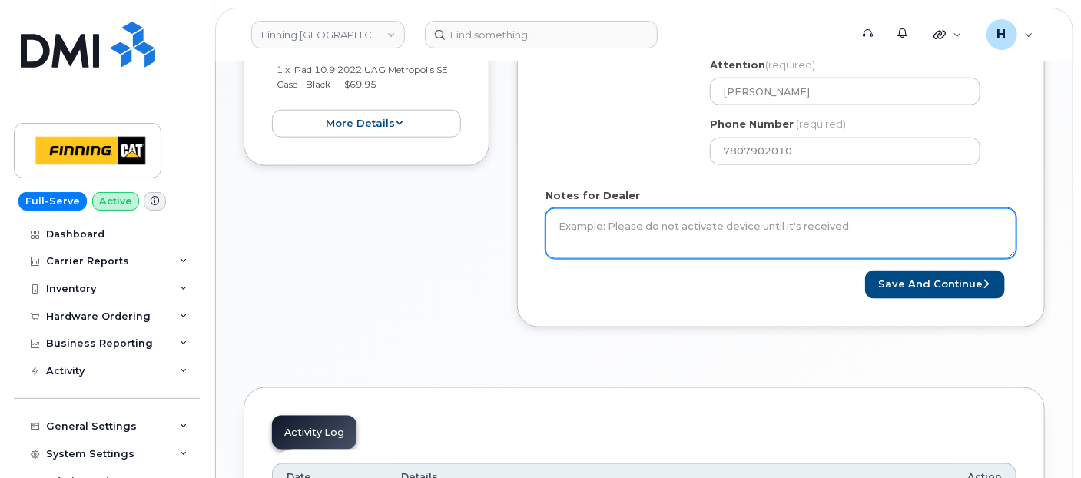
click at [633, 244] on textarea "Notes for Dealer" at bounding box center [781, 233] width 471 height 51
paste textarea "New Activation Tablet Apple iPad A16 (blue) $0.00 - outright Accessories Only 1…"
type textarea "New Activation Tablet Apple iPad A16 (blue) $0.00 - outright Accessories Only 1…"
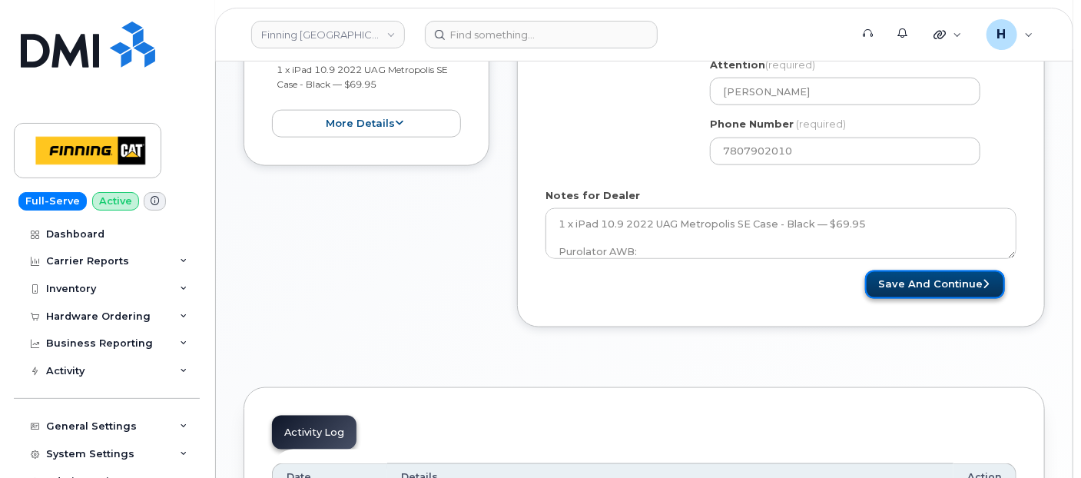
click at [917, 277] on button "Save and Continue" at bounding box center [935, 284] width 140 height 28
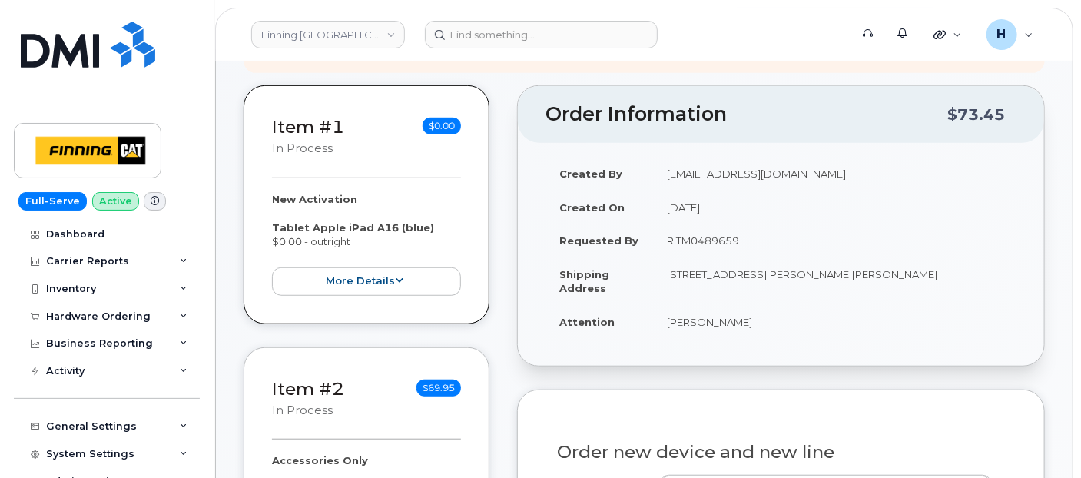
scroll to position [519, 0]
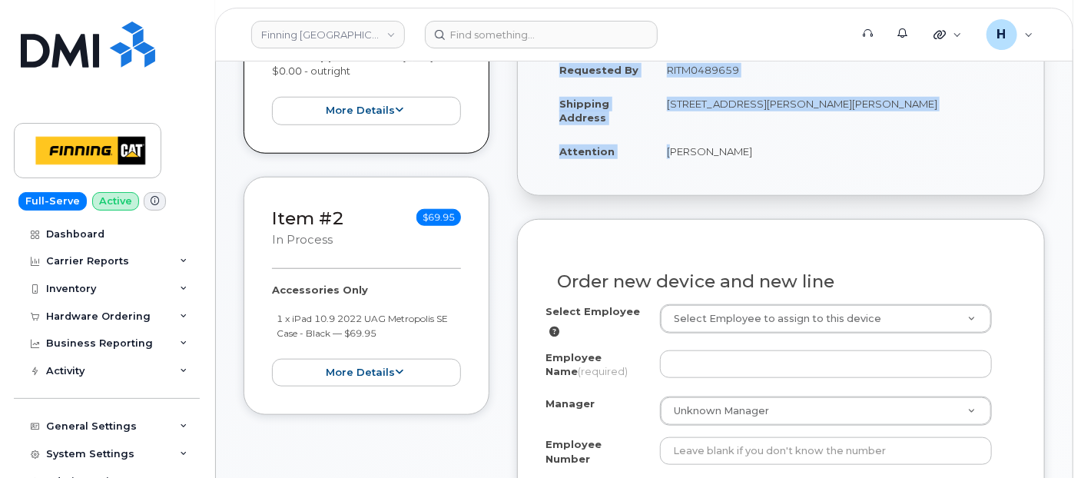
drag, startPoint x: 652, startPoint y: 155, endPoint x: 788, endPoint y: 169, distance: 135.9
click at [788, 169] on div "Created By hakaur@dminc.com Created On September 8, 2025 Requested By RITM04896…" at bounding box center [781, 83] width 526 height 223
copy table "Created By hakaur@dminc.com Created On September 8, 2025 Requested By RITM04896…"
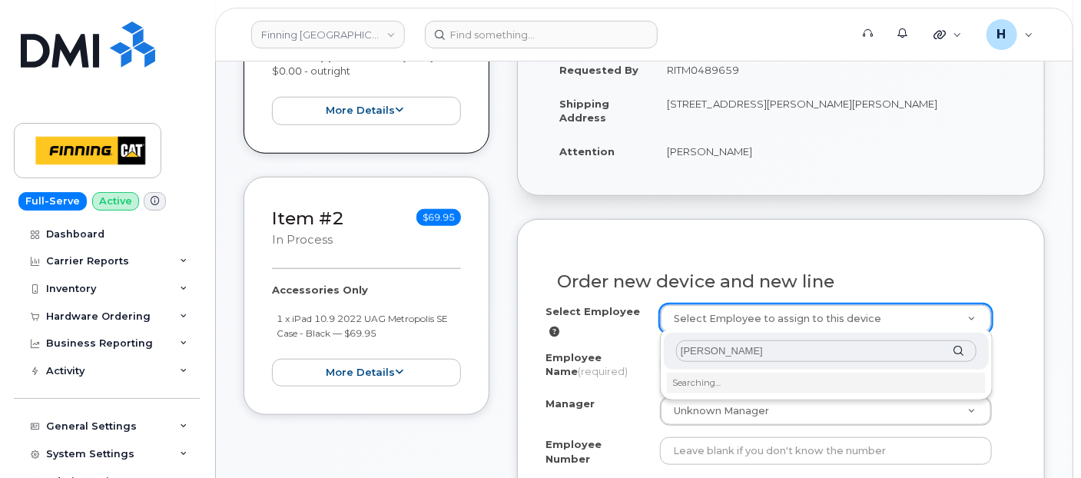
type input "[PERSON_NAME]"
type input "710381"
type input "[PERSON_NAME]"
type input "3491676"
select select "D06"
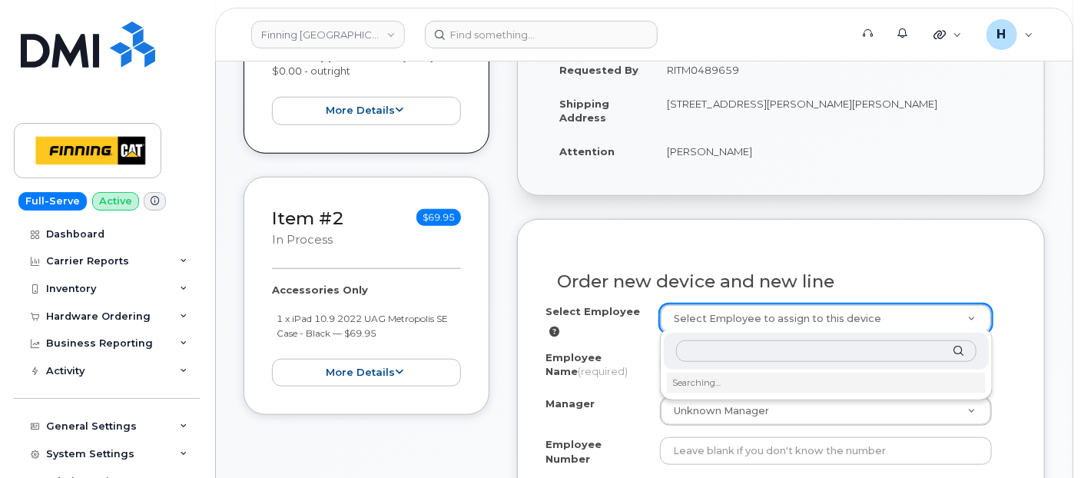
select select "CSMAAAD"
select select "761636"
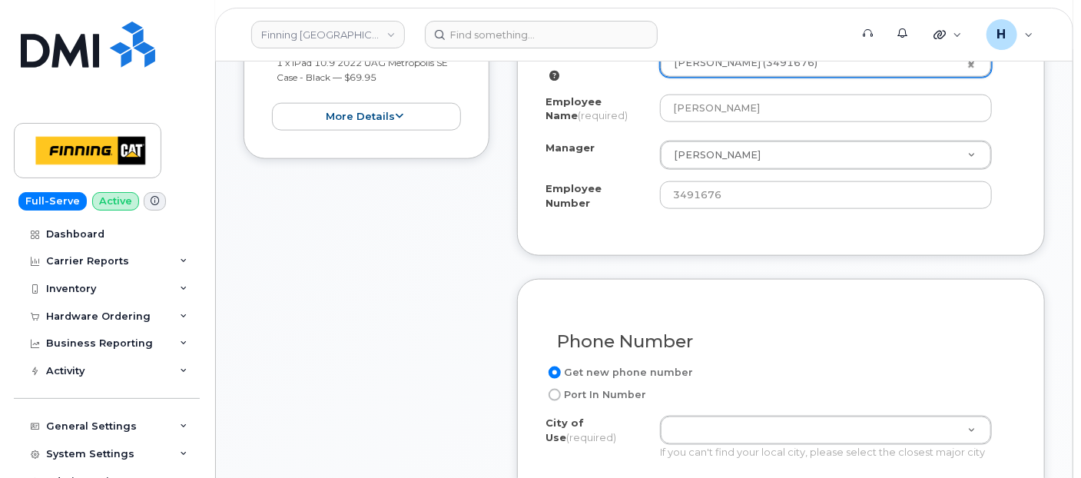
scroll to position [861, 0]
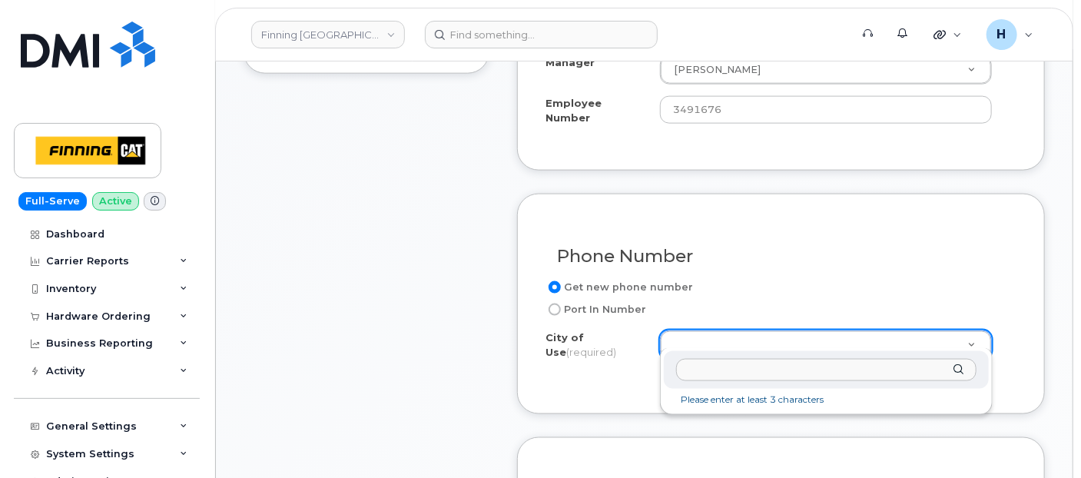
drag, startPoint x: 708, startPoint y: 333, endPoint x: 560, endPoint y: 149, distance: 236.2
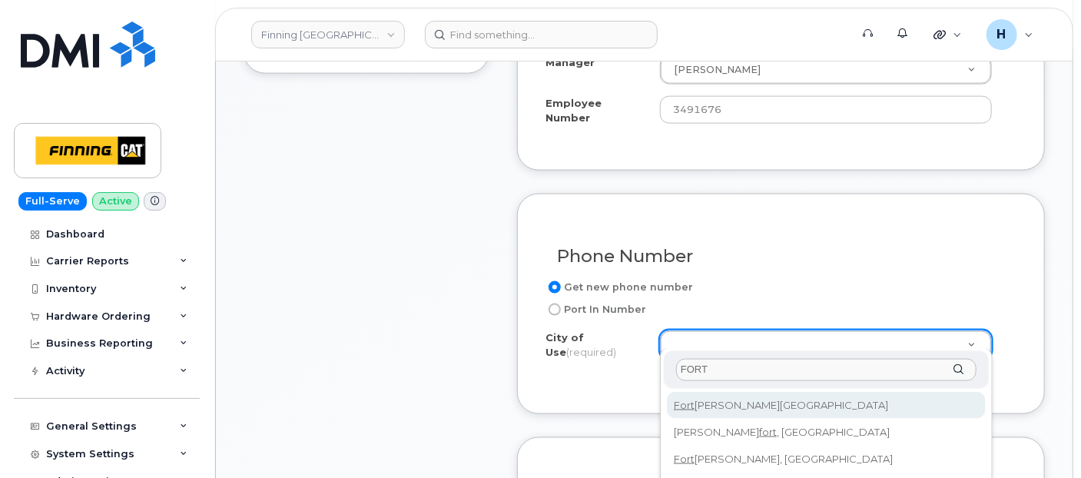
type input "FORT"
type input "214"
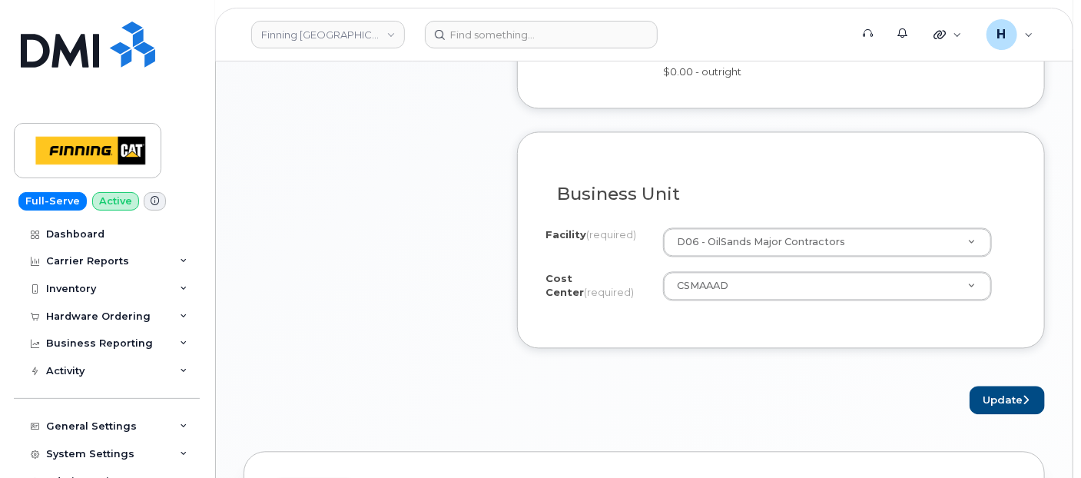
scroll to position [1373, 0]
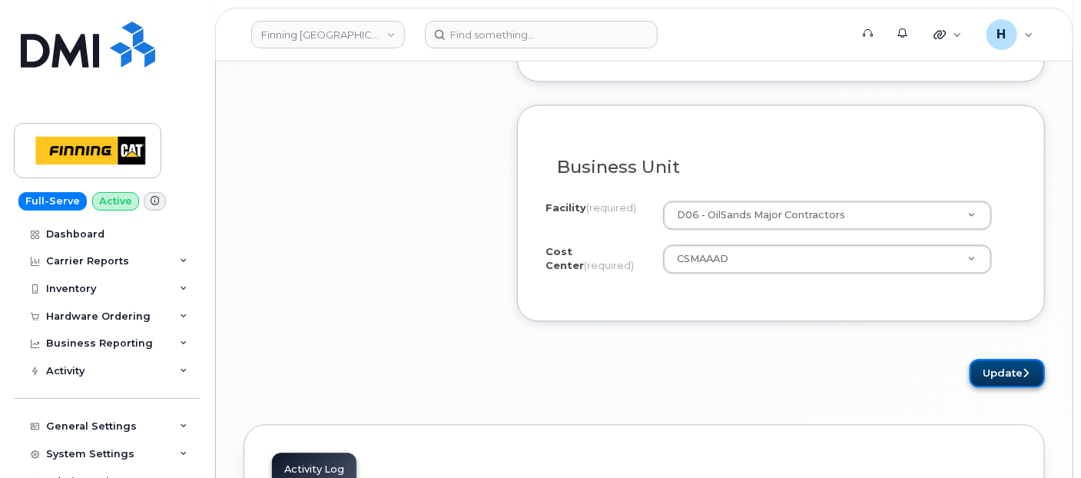
click at [989, 364] on button "Update" at bounding box center [1007, 373] width 75 height 28
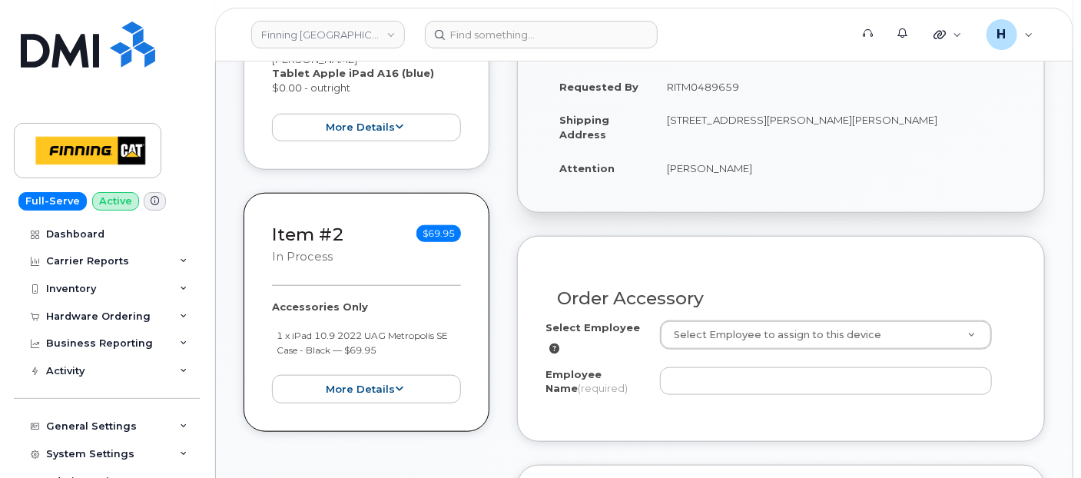
scroll to position [597, 0]
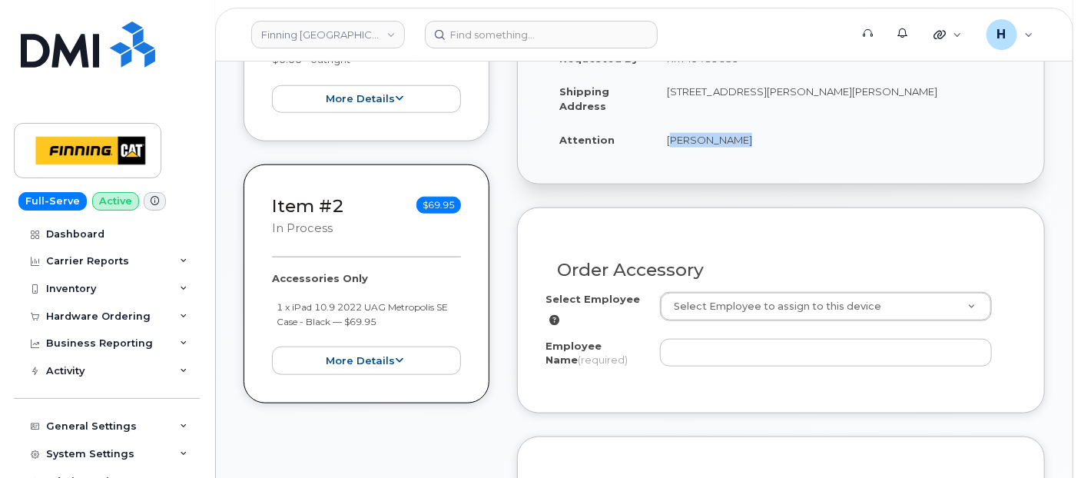
drag, startPoint x: 663, startPoint y: 141, endPoint x: 740, endPoint y: 144, distance: 76.9
click at [740, 142] on td "[PERSON_NAME]" at bounding box center [834, 140] width 363 height 34
copy td "[PERSON_NAME]"
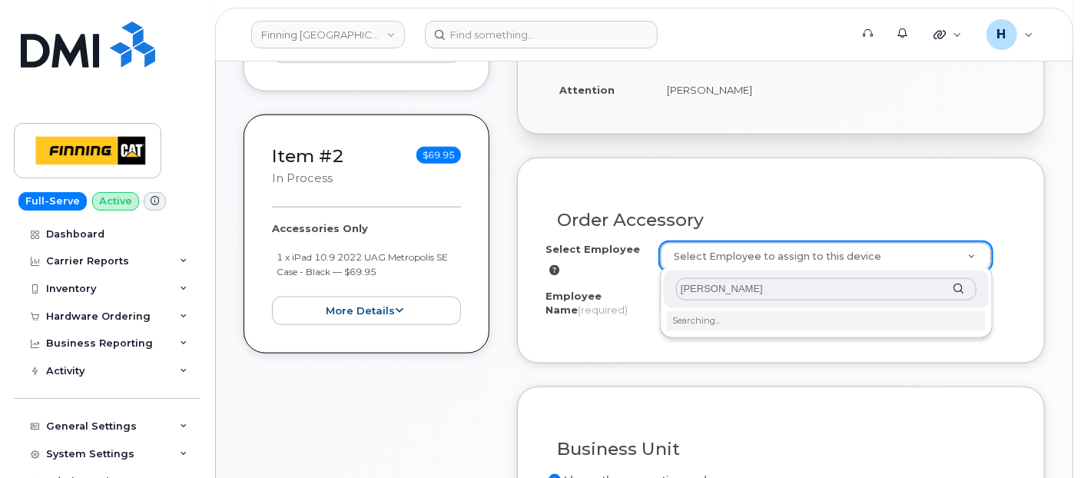
scroll to position [682, 0]
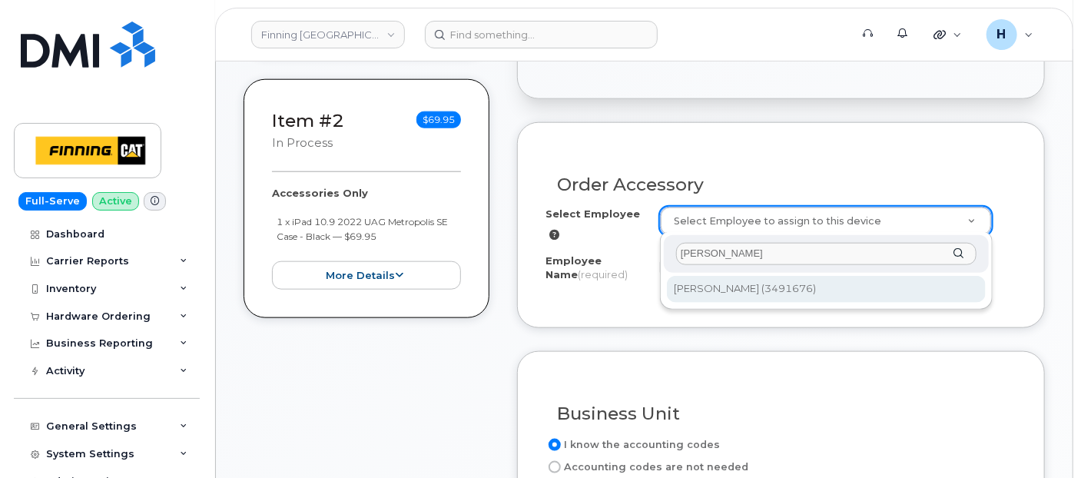
type input "[PERSON_NAME]"
type input "710381"
type input "[PERSON_NAME]"
select select "D06"
select select "CSMAAAD"
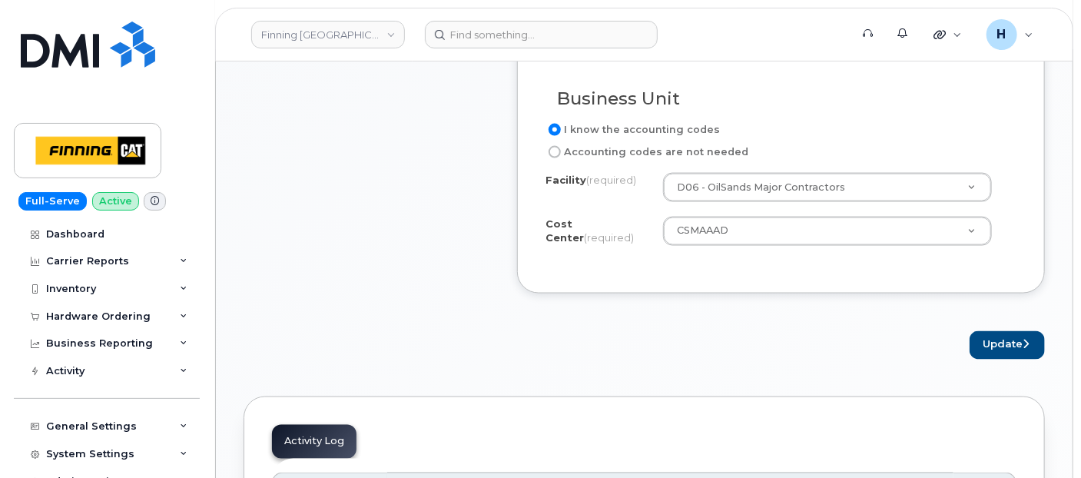
scroll to position [1024, 0]
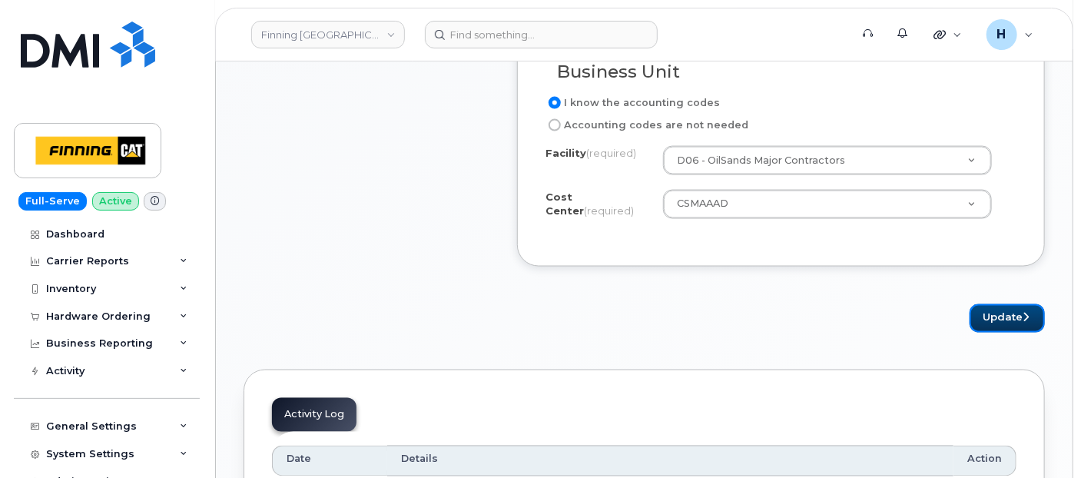
drag, startPoint x: 986, startPoint y: 314, endPoint x: 0, endPoint y: 273, distance: 986.7
click at [968, 314] on div "Update" at bounding box center [781, 318] width 528 height 28
drag, startPoint x: 1017, startPoint y: 318, endPoint x: 572, endPoint y: 3, distance: 544.5
click at [1010, 310] on button "Update" at bounding box center [1007, 318] width 75 height 28
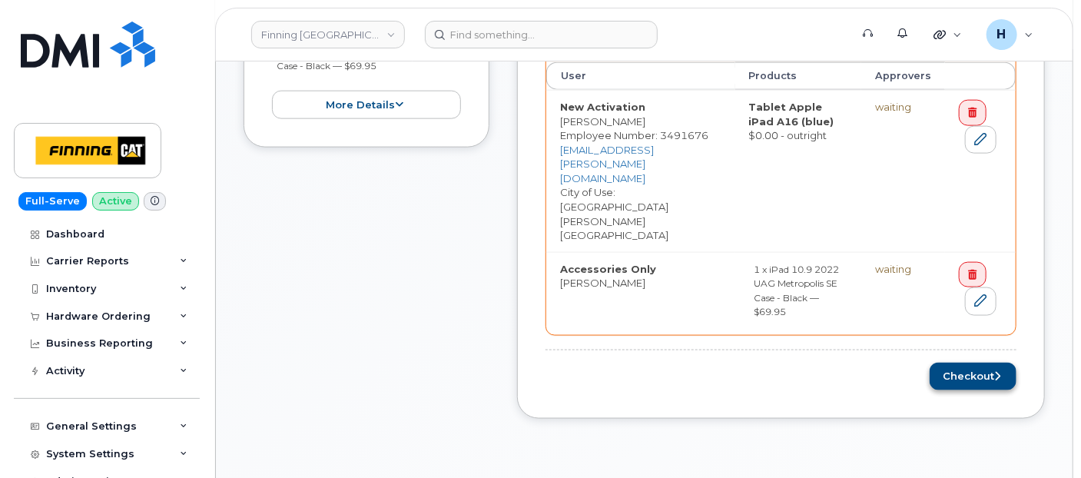
scroll to position [854, 0]
click at [969, 285] on div "Order Items Waiting Items User Products Approvers New Activation [PERSON_NAME] …" at bounding box center [781, 191] width 471 height 396
click at [968, 362] on button "Checkout" at bounding box center [973, 376] width 87 height 28
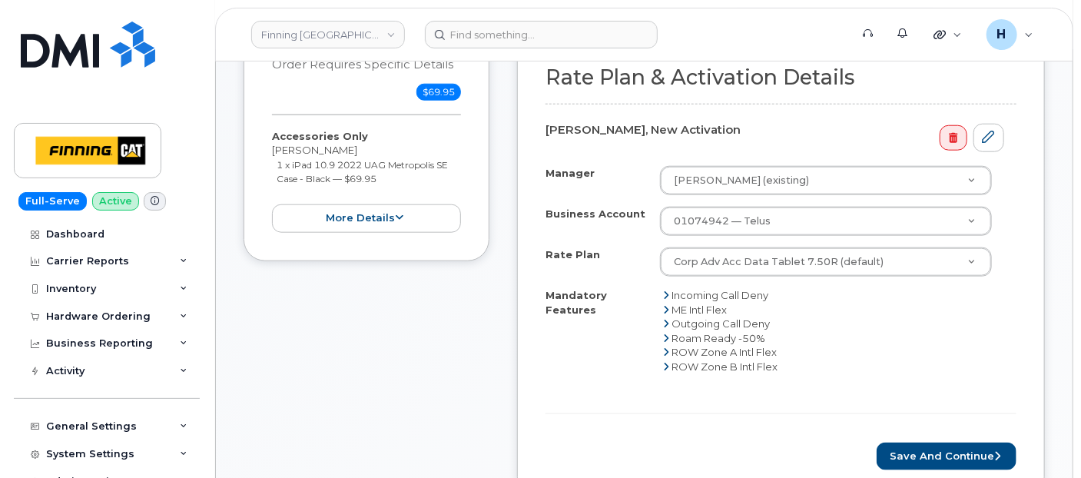
scroll to position [682, 0]
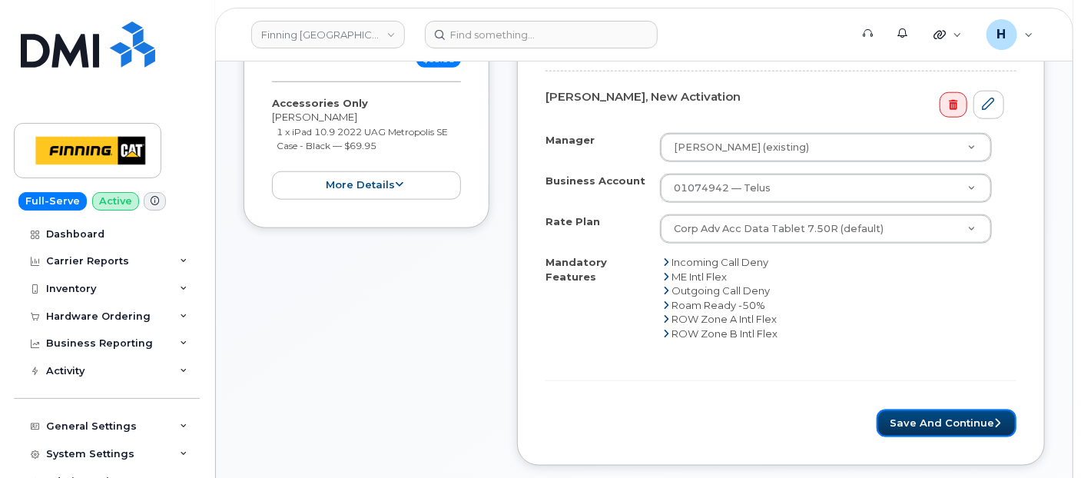
drag, startPoint x: 947, startPoint y: 425, endPoint x: 640, endPoint y: 0, distance: 524.0
click at [947, 423] on button "Save and Continue" at bounding box center [947, 424] width 140 height 28
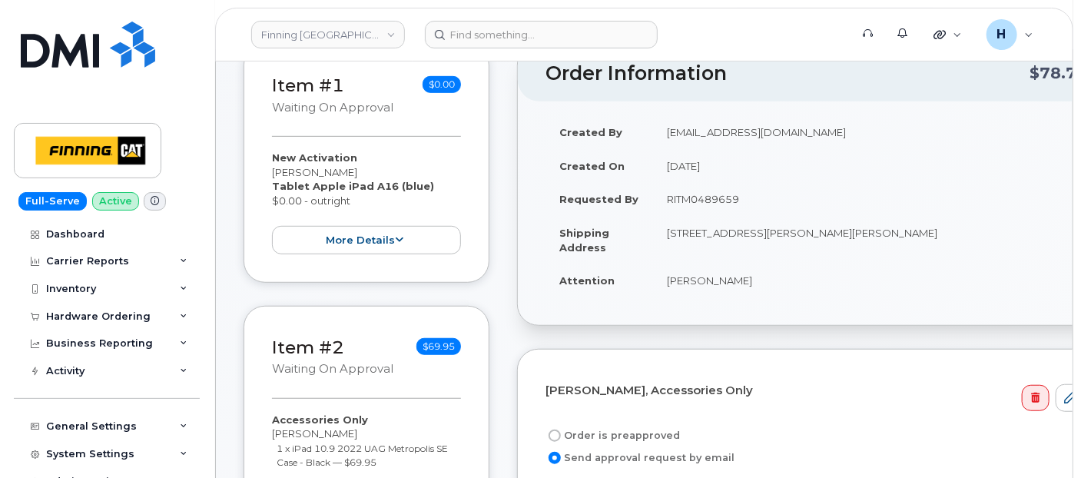
scroll to position [426, 0]
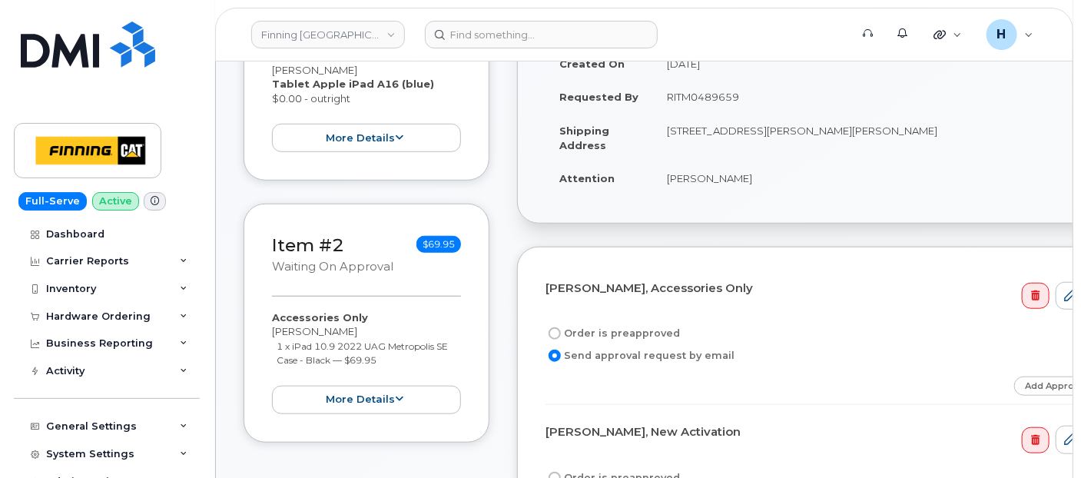
drag, startPoint x: 636, startPoint y: 325, endPoint x: 665, endPoint y: 217, distance: 111.5
click at [636, 324] on label "Order is preapproved" at bounding box center [613, 333] width 134 height 18
click at [561, 327] on input "Order is preapproved" at bounding box center [555, 333] width 12 height 12
radio input "true"
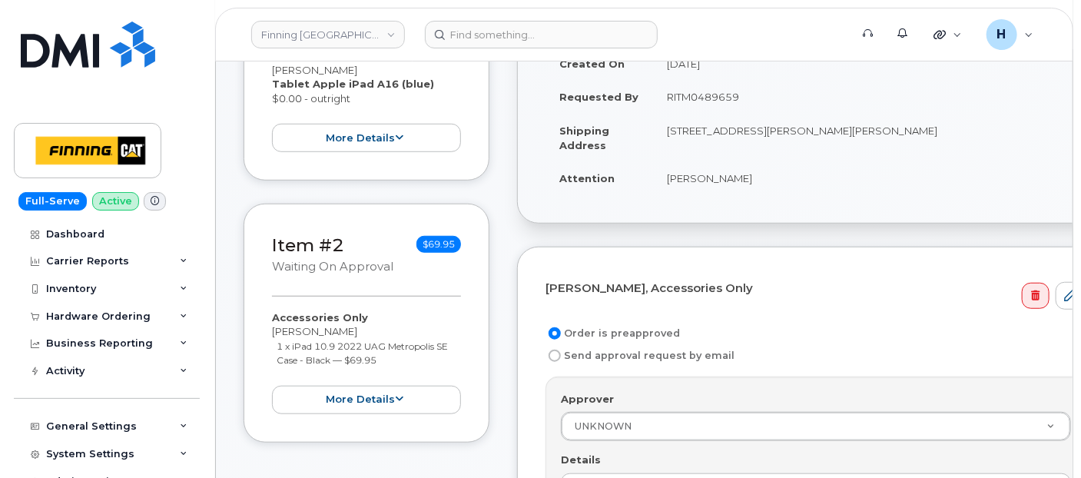
drag, startPoint x: 662, startPoint y: 97, endPoint x: 797, endPoint y: 107, distance: 134.8
click at [797, 107] on td "RITM0489659" at bounding box center [876, 97] width 446 height 34
copy td "RITM0489659"
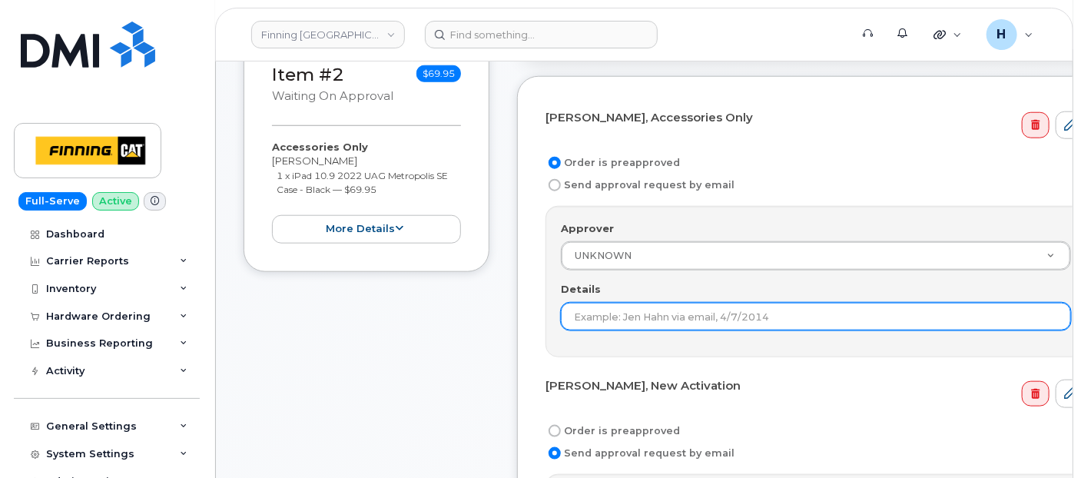
click at [584, 320] on input "Details" at bounding box center [816, 317] width 510 height 28
paste input "RITM0489659"
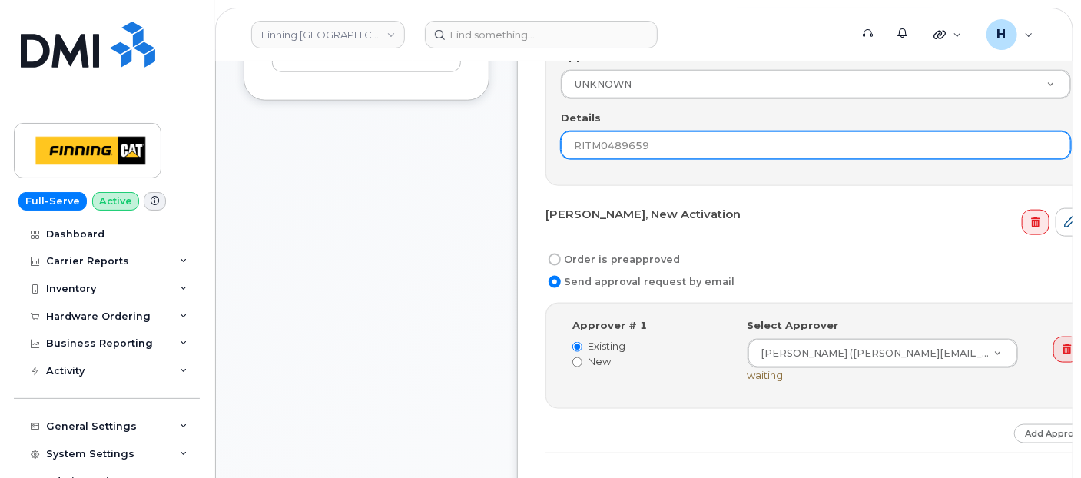
type input "RITM0489659"
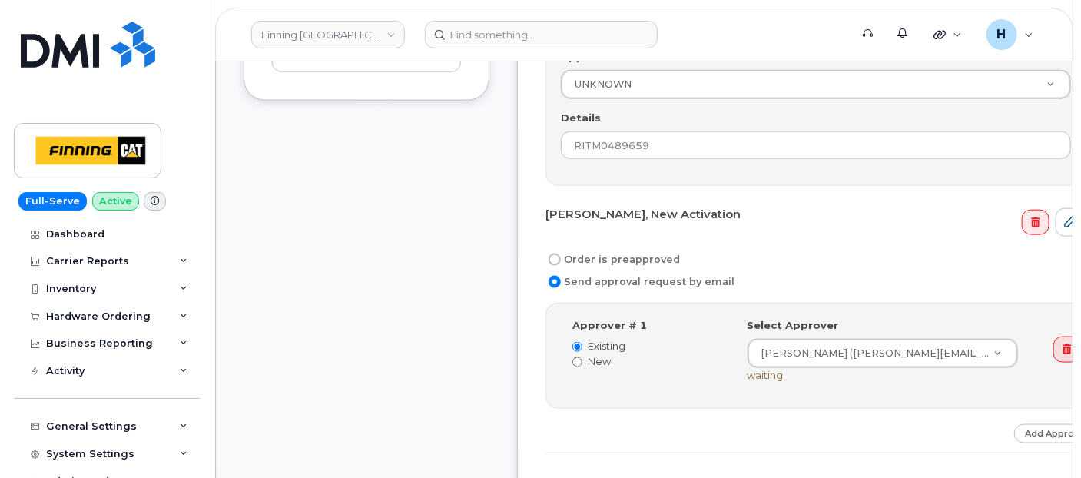
click at [582, 253] on label "Order is preapproved" at bounding box center [613, 259] width 134 height 18
click at [561, 254] on input "Order is preapproved" at bounding box center [555, 260] width 12 height 12
radio input "true"
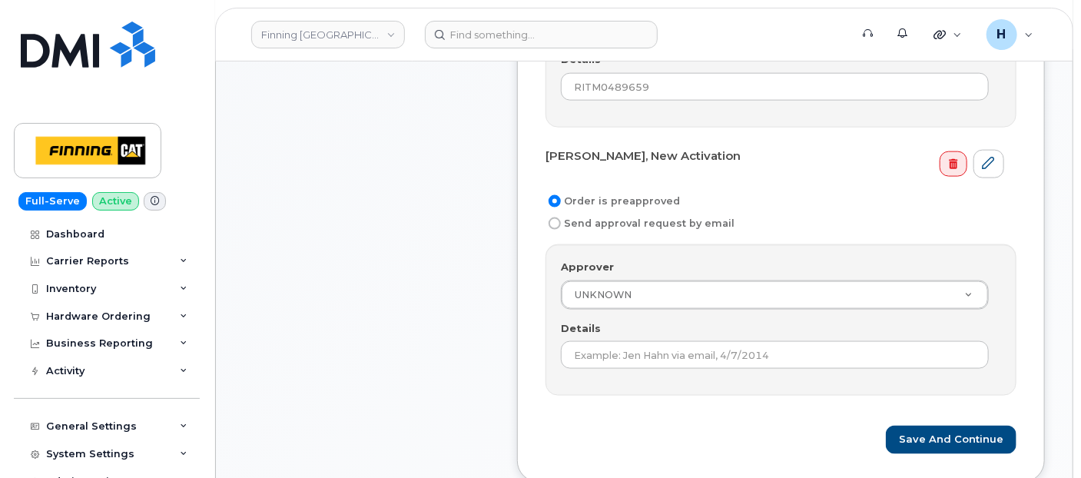
scroll to position [854, 0]
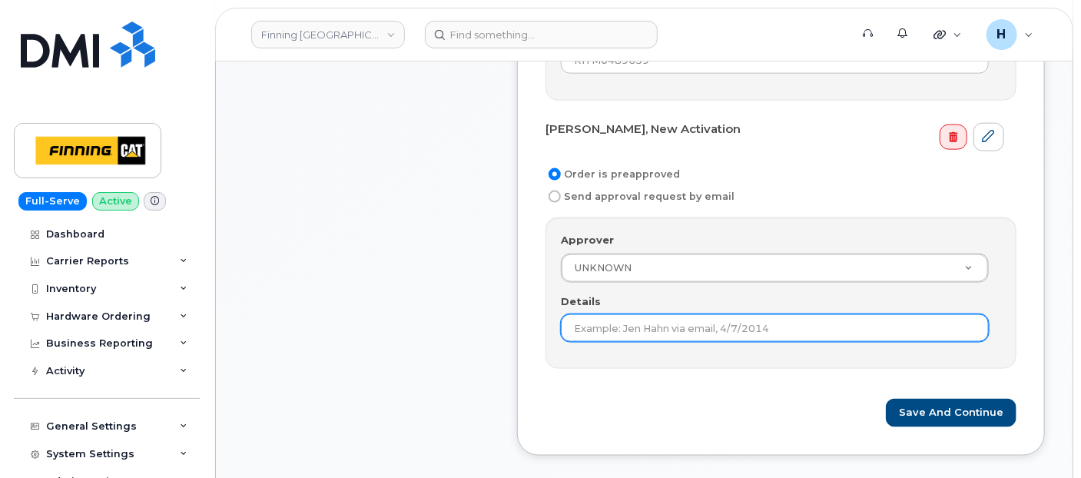
click at [581, 333] on input "Details" at bounding box center [775, 328] width 428 height 28
paste input "RITM0489659"
type input "RITM0489659"
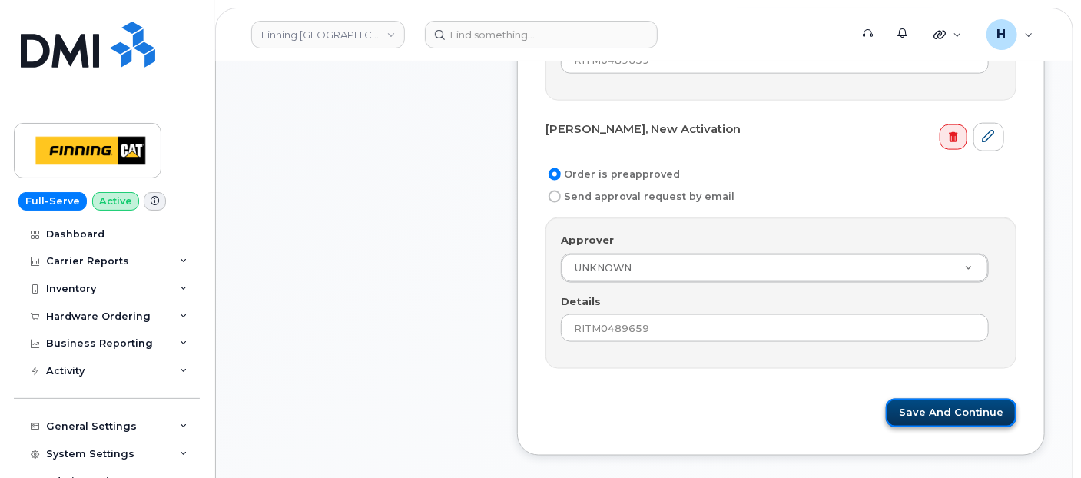
click at [918, 404] on button "Save and Continue" at bounding box center [951, 413] width 131 height 28
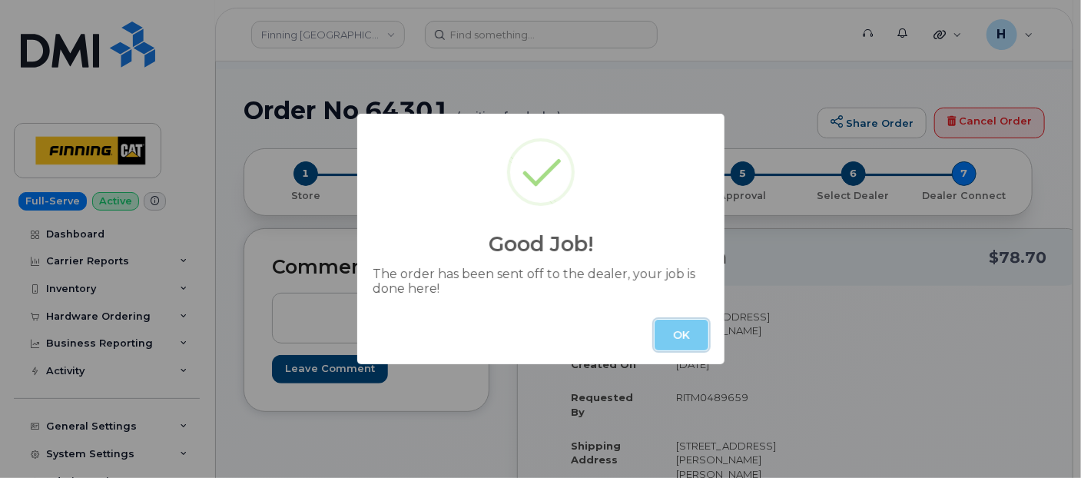
click at [698, 334] on button "OK" at bounding box center [682, 335] width 54 height 31
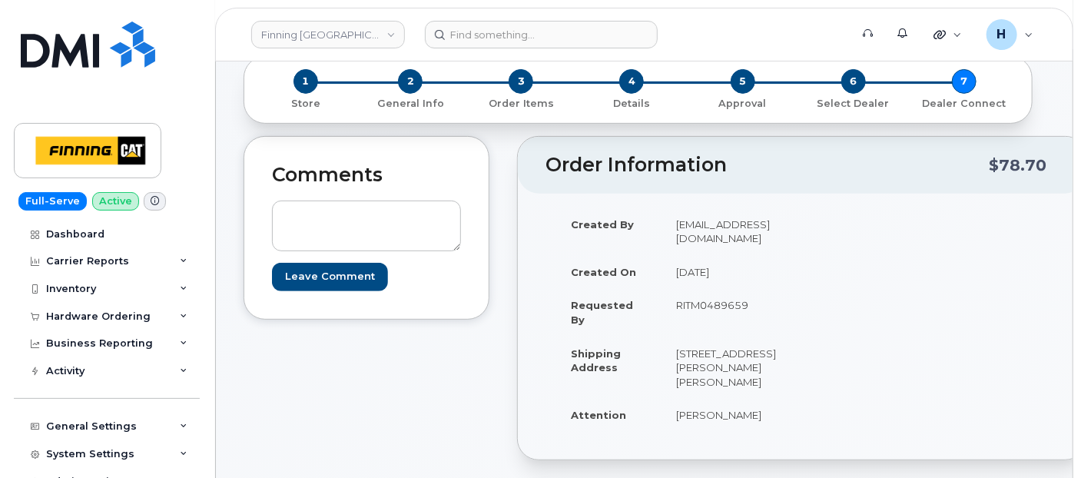
scroll to position [256, 0]
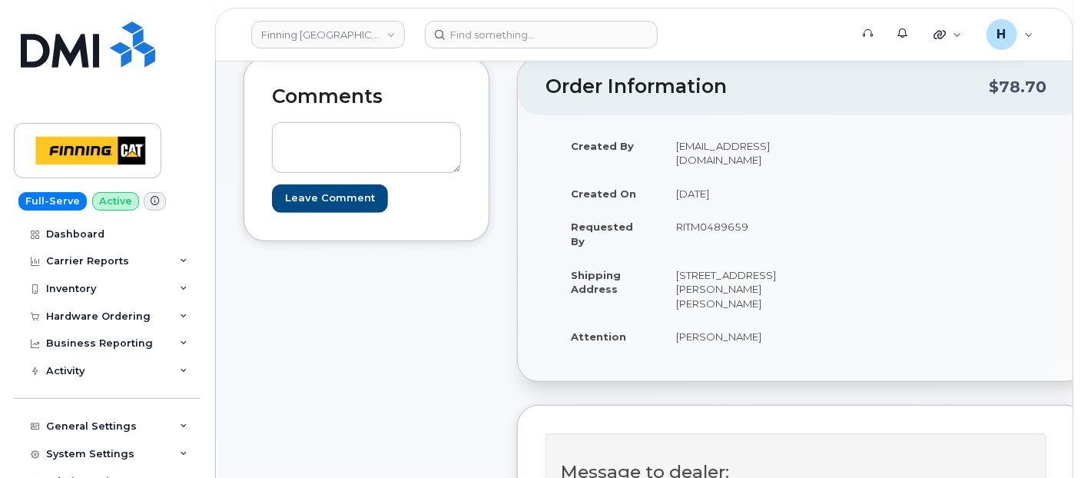
drag, startPoint x: 733, startPoint y: 287, endPoint x: 675, endPoint y: 290, distance: 57.7
click at [675, 290] on td "[STREET_ADDRESS][PERSON_NAME][PERSON_NAME]" at bounding box center [727, 289] width 128 height 62
copy td "T0P 1C0"
drag, startPoint x: 672, startPoint y: 237, endPoint x: 701, endPoint y: 254, distance: 33.7
click at [701, 258] on td "[STREET_ADDRESS][PERSON_NAME][PERSON_NAME]" at bounding box center [727, 289] width 128 height 62
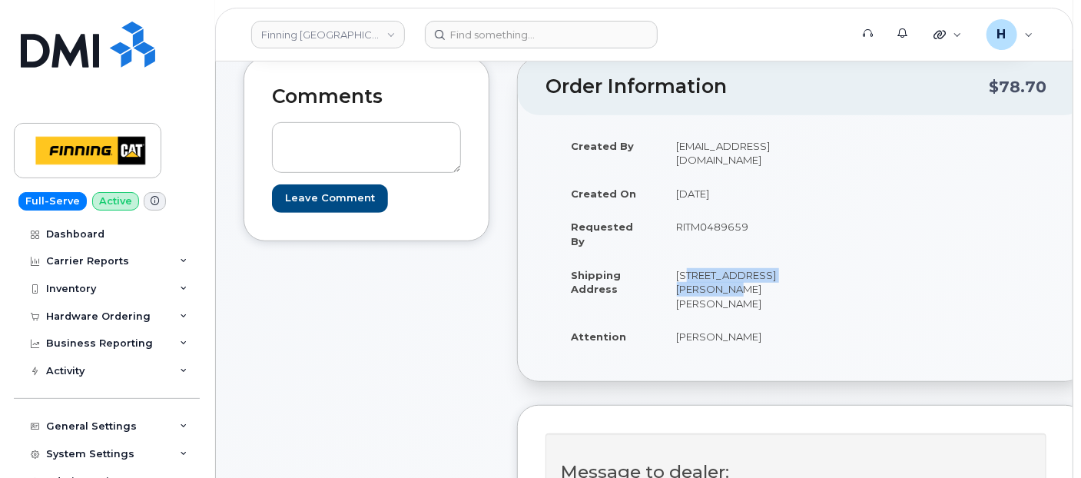
copy td "Highway 63, Mildred Lake"
drag, startPoint x: 703, startPoint y: 259, endPoint x: 779, endPoint y: 262, distance: 76.1
click at [779, 262] on td "[STREET_ADDRESS][PERSON_NAME][PERSON_NAME]" at bounding box center [727, 289] width 128 height 62
copy td "Industrial Park"
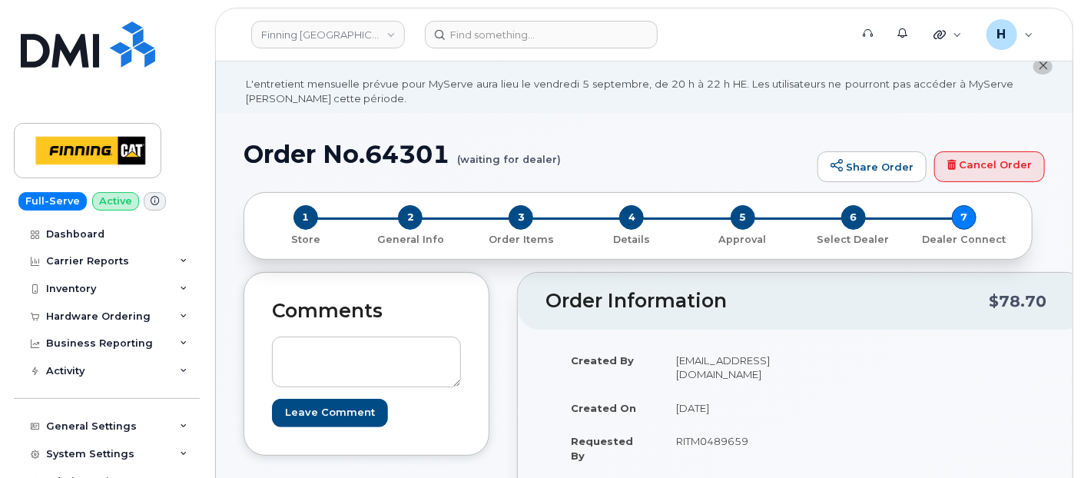
scroll to position [0, 0]
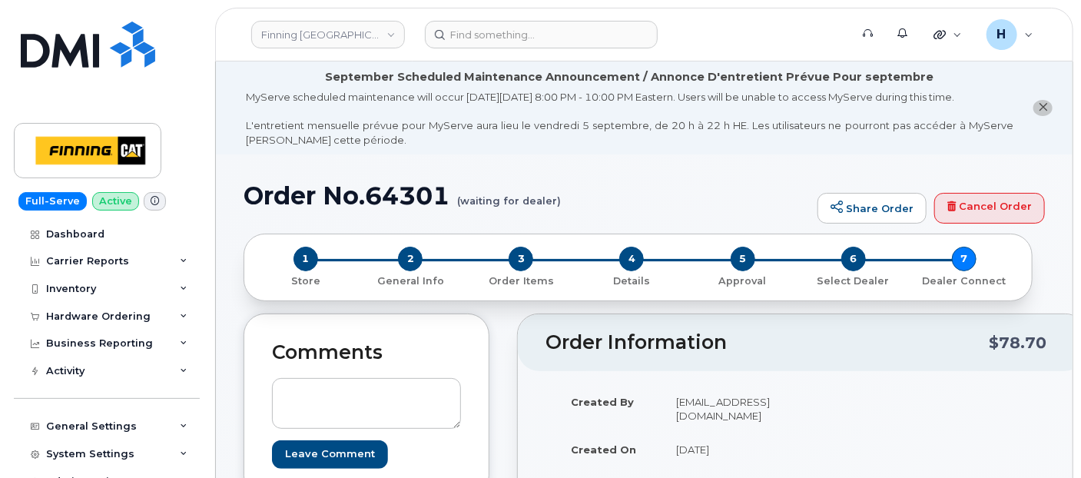
click at [416, 225] on div "Order No.64301 (waiting for dealer) Share Order Cancel Order" at bounding box center [644, 207] width 801 height 51
click at [415, 206] on h1 "Order No.64301 (waiting for dealer)" at bounding box center [527, 195] width 566 height 27
click at [415, 205] on h1 "Order No.64301 (waiting for dealer)" at bounding box center [527, 195] width 566 height 27
copy h1 "64301"
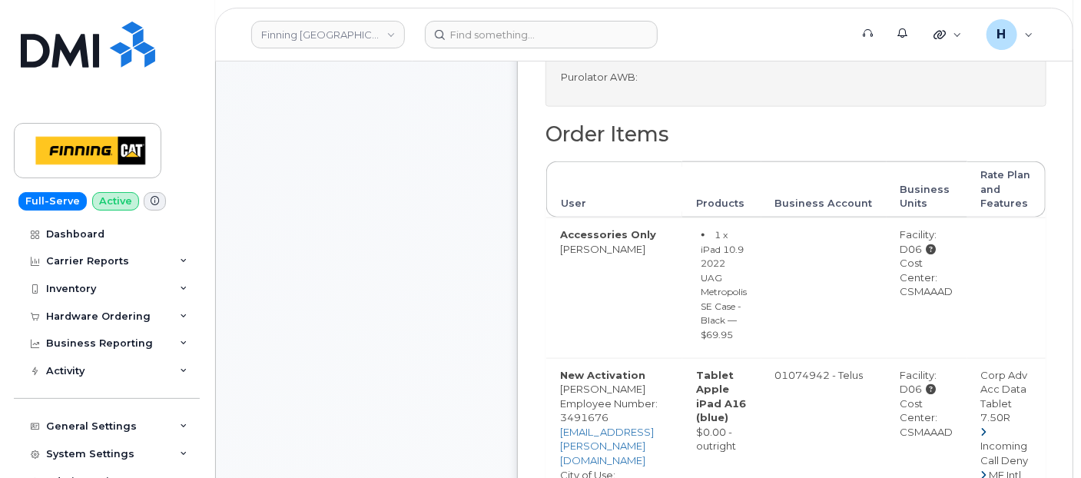
scroll to position [854, 0]
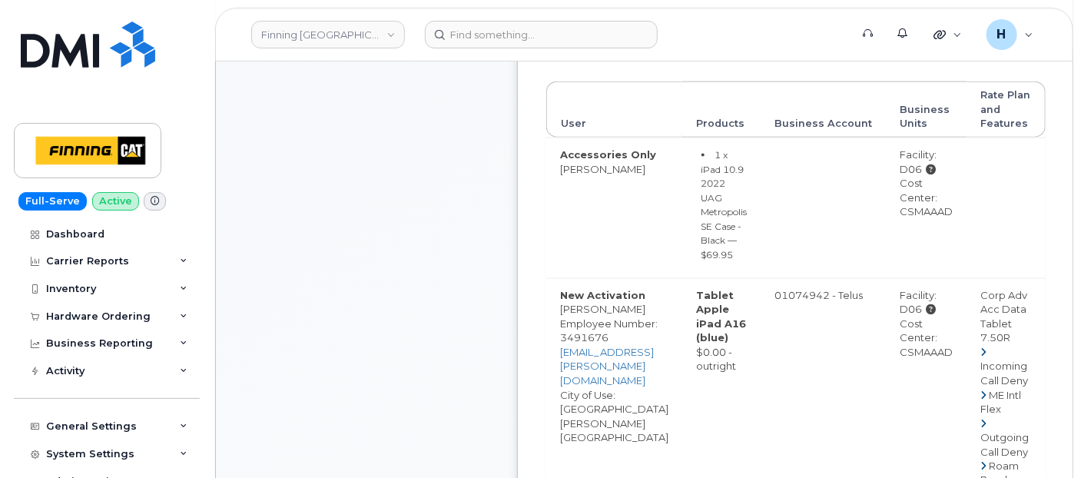
drag, startPoint x: 929, startPoint y: 337, endPoint x: 980, endPoint y: 342, distance: 51.8
click at [967, 342] on td "Facility: D06 Cost Center: CSMAAAD" at bounding box center [927, 437] width 81 height 319
copy div "CSMAAAD"
drag, startPoint x: 921, startPoint y: 152, endPoint x: 953, endPoint y: 154, distance: 31.5
click at [953, 154] on td "Facility: D06 Cost Center: CSMAAAD" at bounding box center [927, 208] width 81 height 141
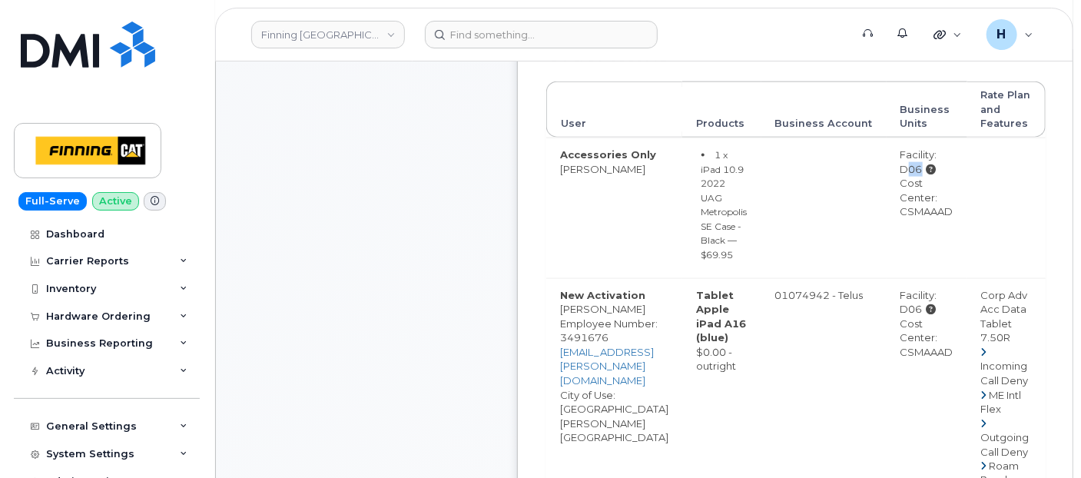
copy div "D06"
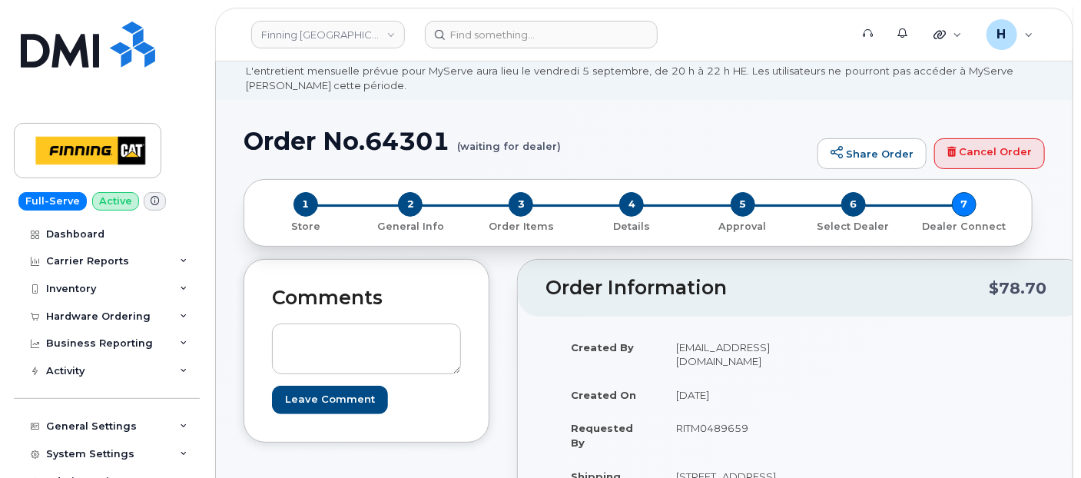
scroll to position [0, 0]
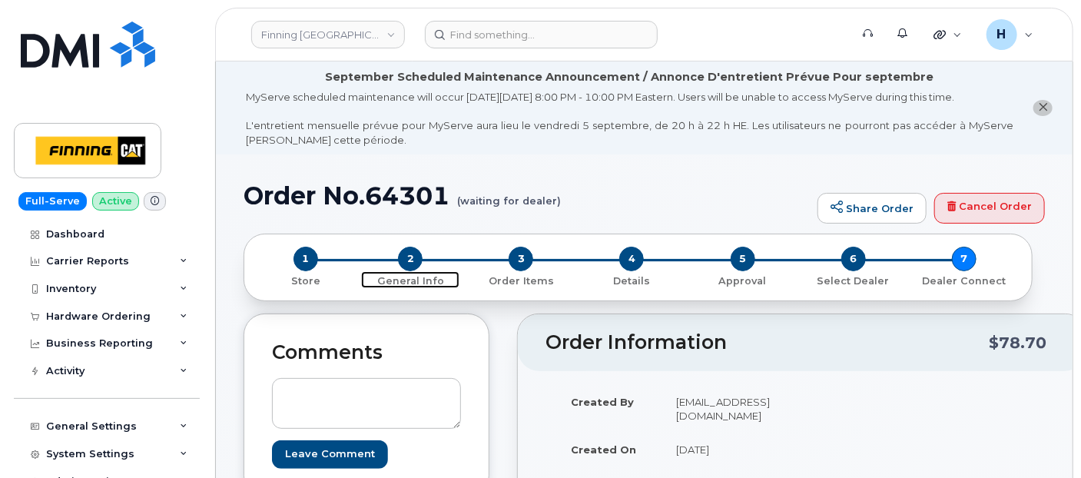
click at [408, 260] on span "2" at bounding box center [410, 259] width 25 height 25
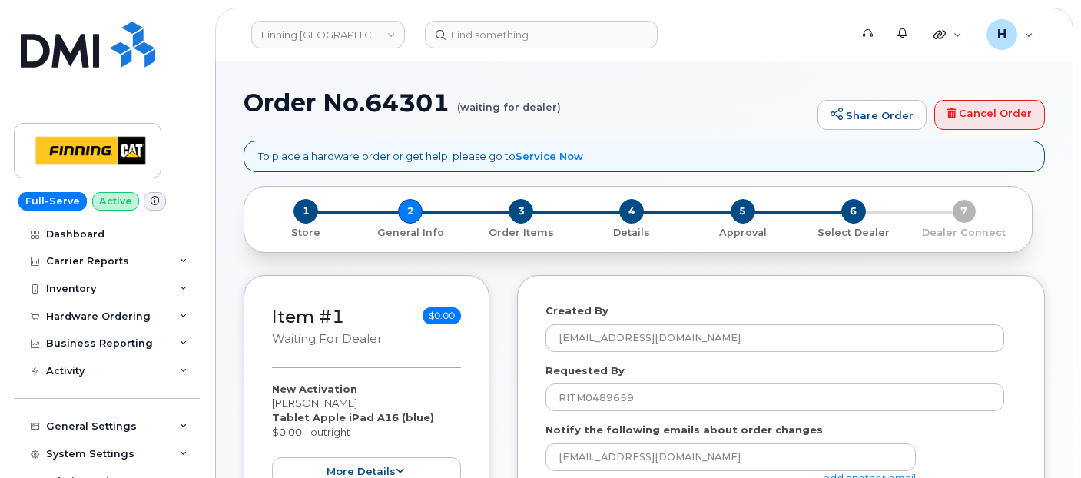
select select
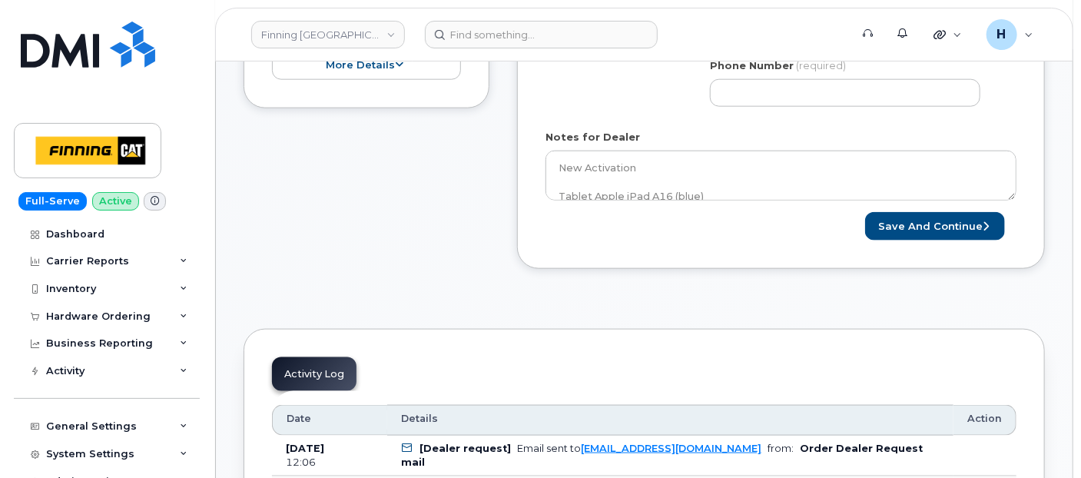
scroll to position [854, 0]
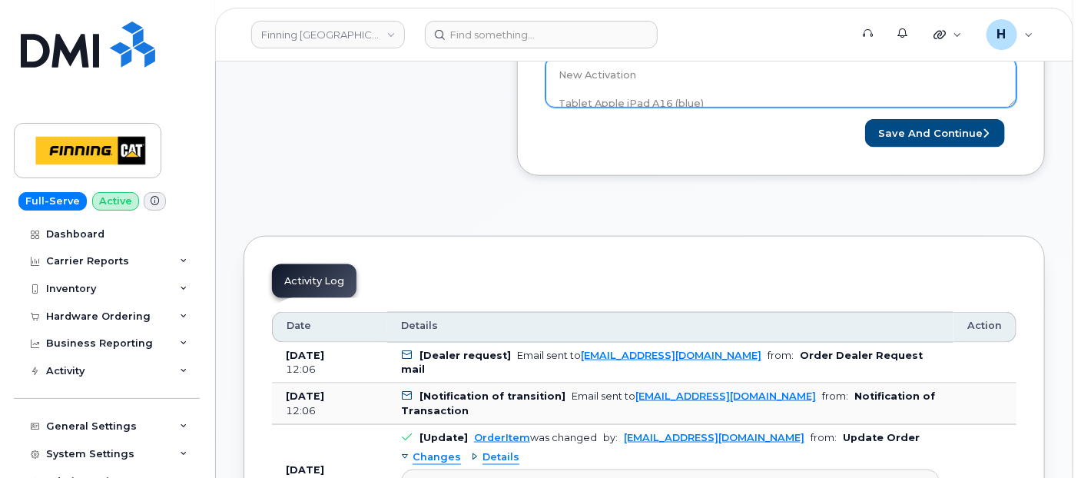
click at [686, 89] on textarea "New Activation Tablet Apple iPad A16 (blue) $0.00 - outright Accessories Only 1…" at bounding box center [781, 83] width 471 height 51
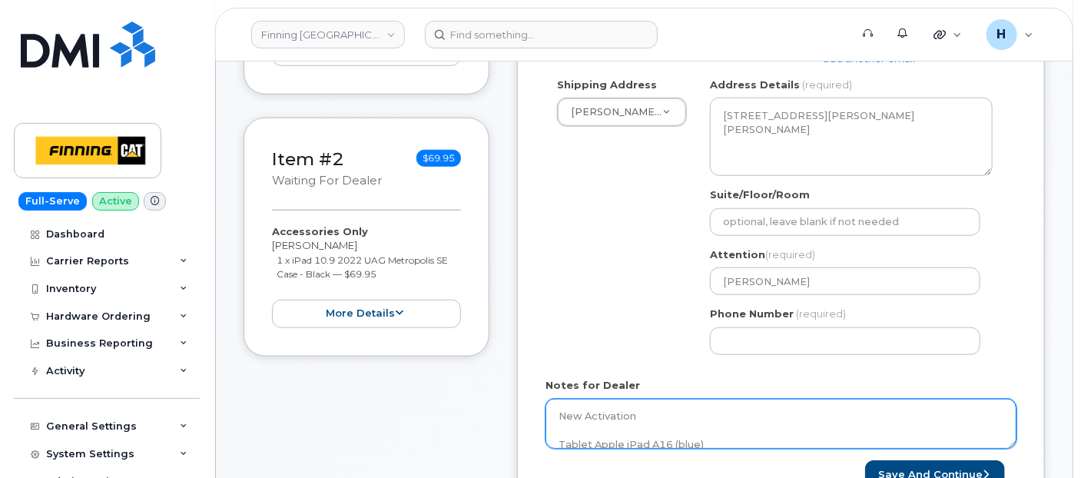
scroll to position [512, 0]
click at [715, 434] on textarea "New Activation Tablet Apple iPad A16 (blue) $0.00 - outright Accessories Only 1…" at bounding box center [781, 425] width 471 height 51
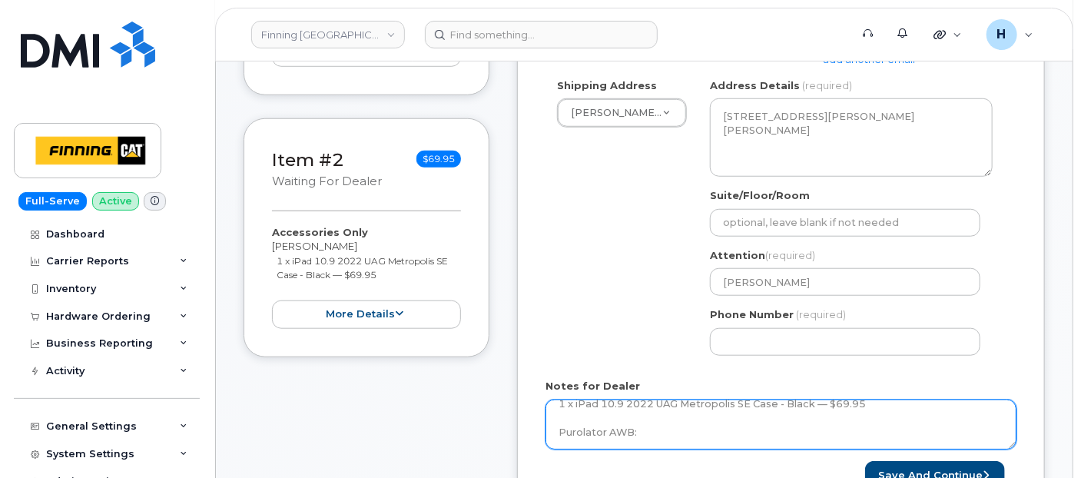
click at [699, 416] on textarea "New Activation Tablet Apple iPad A16 (blue) $0.00 - outright Accessories Only 1…" at bounding box center [781, 425] width 471 height 51
click at [674, 433] on textarea "New Activation Tablet Apple iPad A16 (blue) $0.00 - outright Accessories Only 1…" at bounding box center [781, 425] width 471 height 51
paste textarea "335652671769"
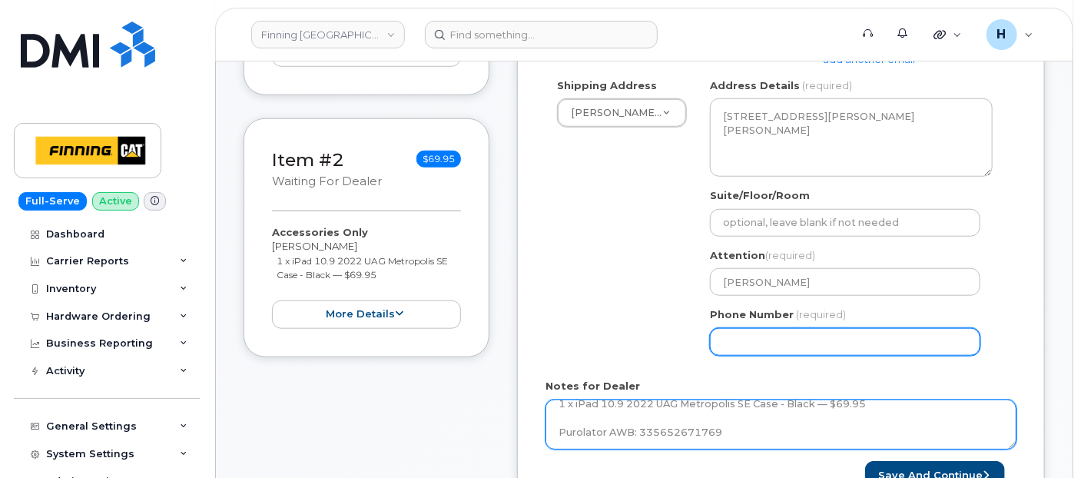
type textarea "New Activation Tablet Apple iPad A16 (blue) $0.00 - outright Accessories Only 1…"
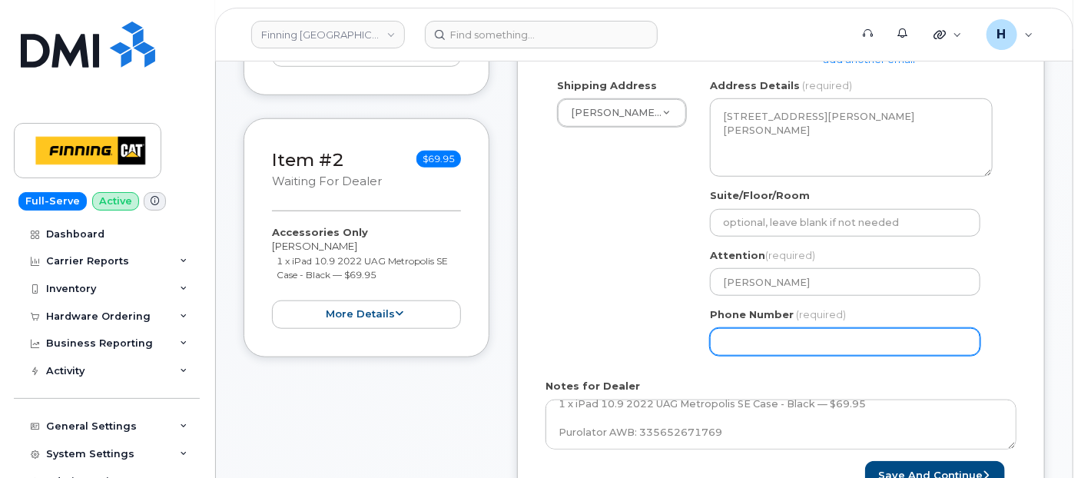
click at [801, 349] on input "Phone Number" at bounding box center [845, 342] width 270 height 28
type input "7807902010"
select select
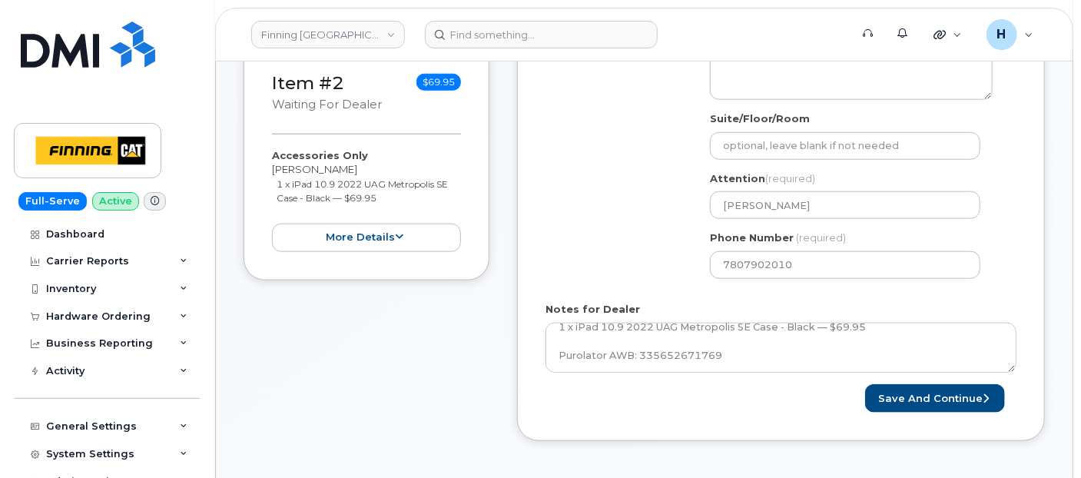
scroll to position [682, 0]
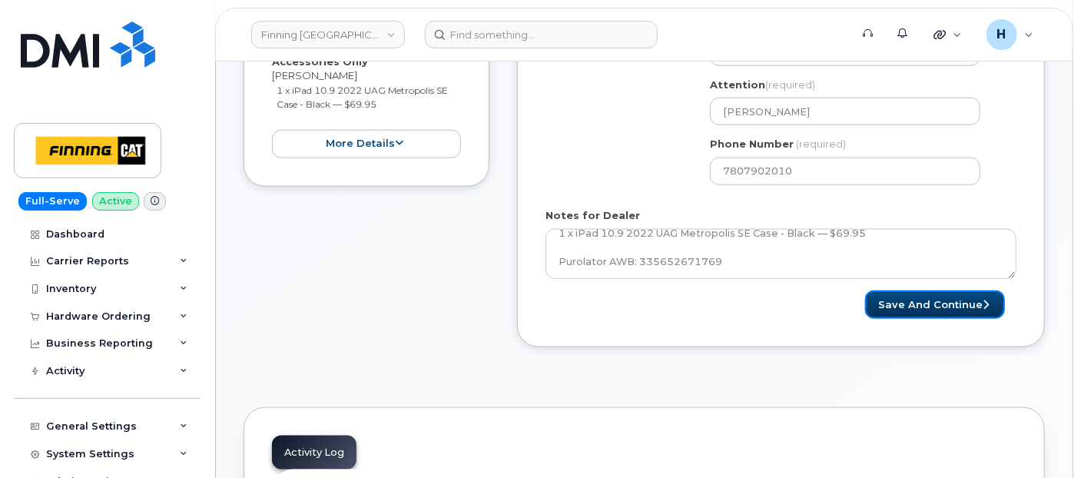
drag, startPoint x: 934, startPoint y: 306, endPoint x: 837, endPoint y: 287, distance: 98.7
click at [933, 305] on button "Save and Continue" at bounding box center [935, 304] width 140 height 28
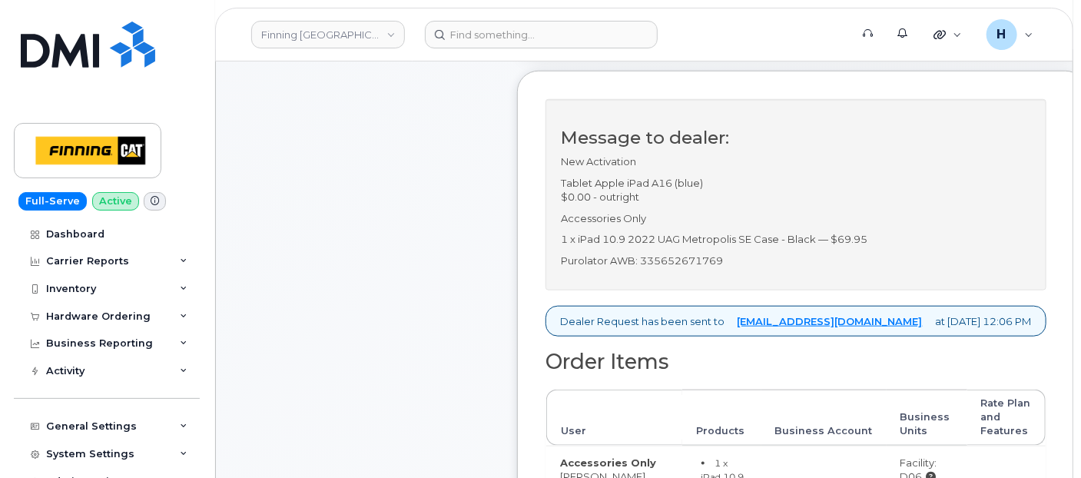
scroll to position [597, 0]
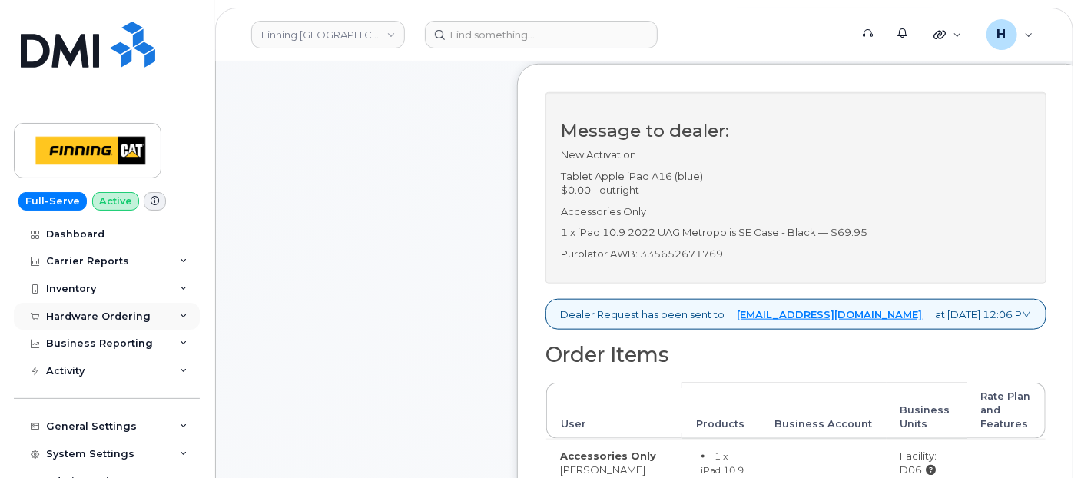
click at [67, 327] on div "Hardware Ordering" at bounding box center [107, 317] width 186 height 28
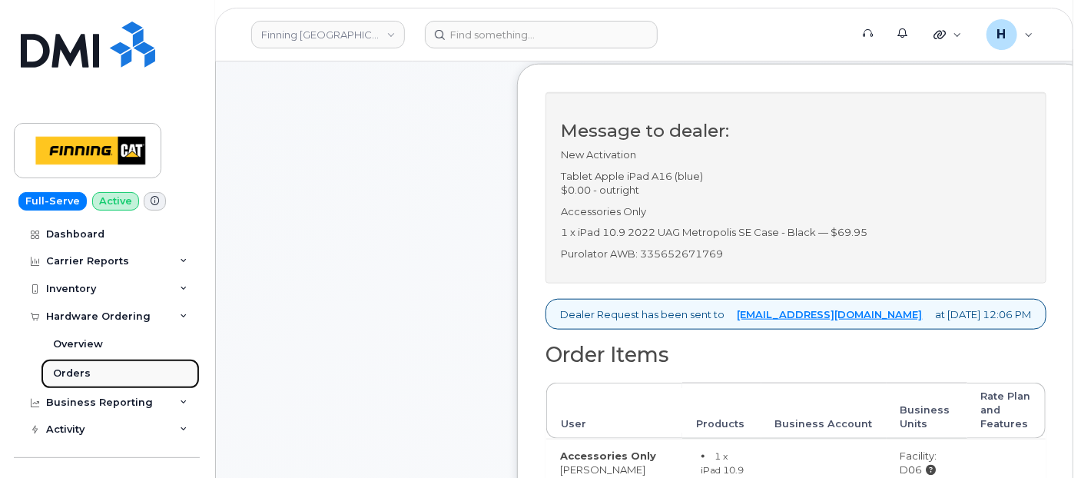
click at [67, 368] on div "Orders" at bounding box center [72, 374] width 38 height 14
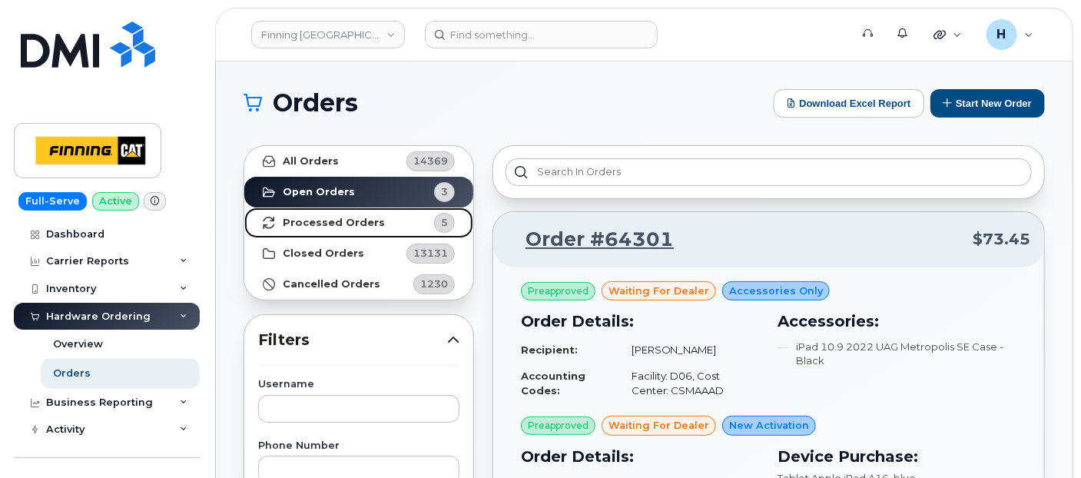
click at [340, 229] on link "Processed Orders 5" at bounding box center [358, 222] width 229 height 31
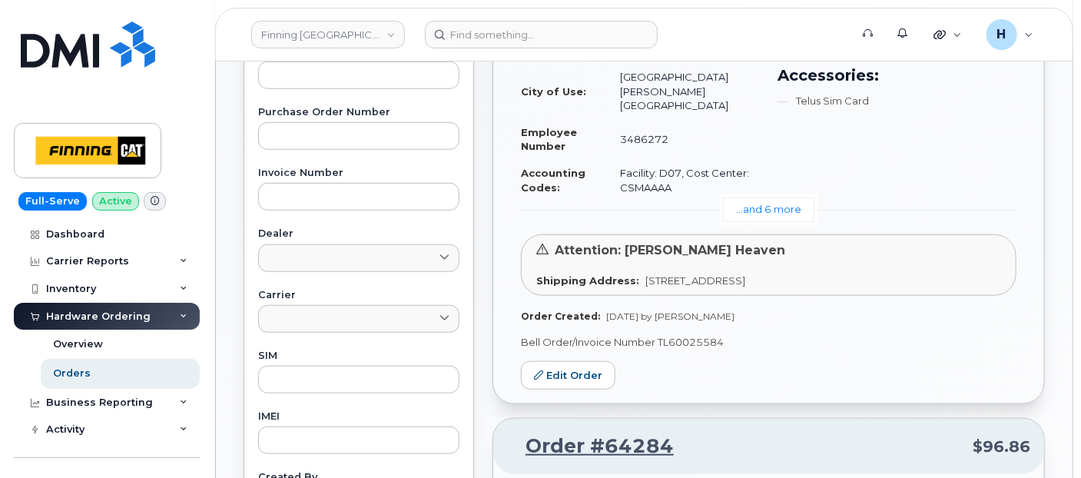
scroll to position [512, 0]
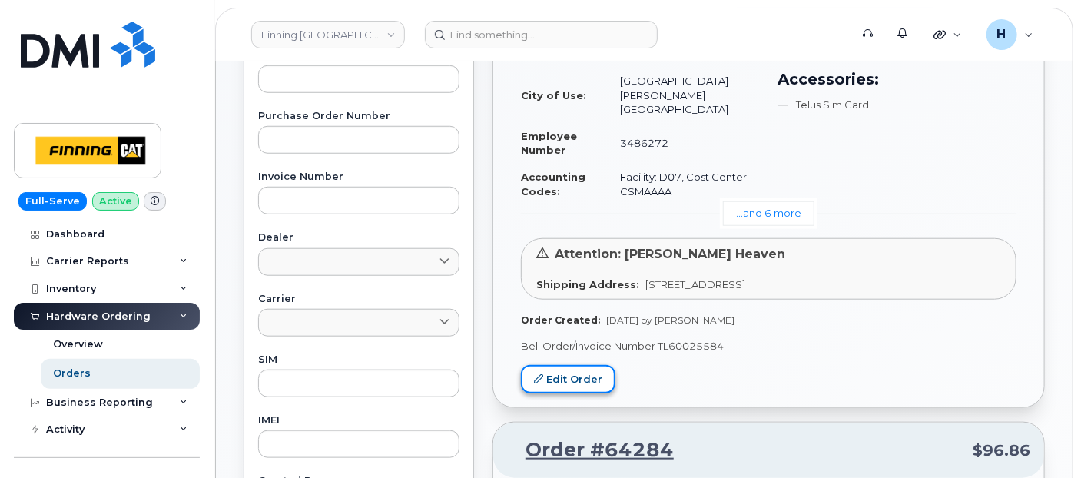
click at [599, 365] on link "Edit Order" at bounding box center [568, 379] width 95 height 28
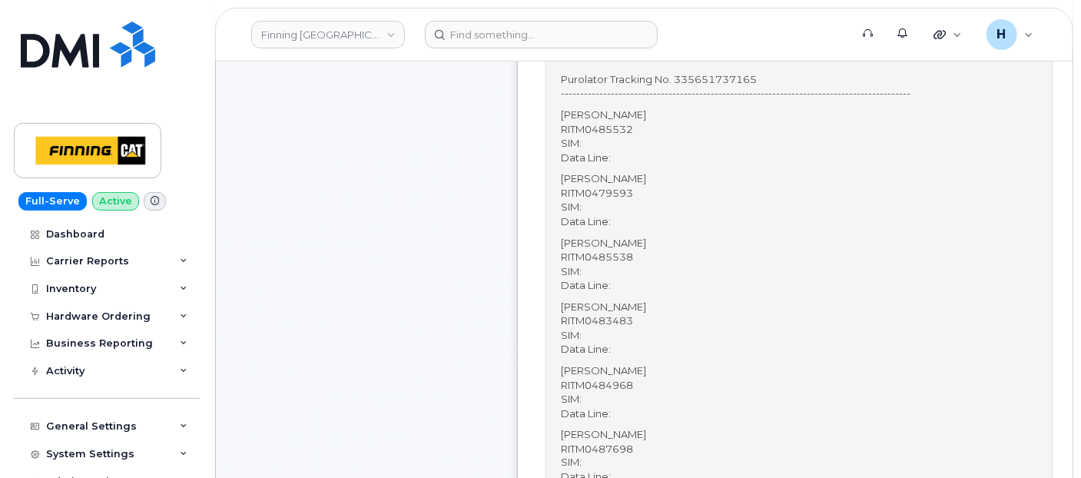
scroll to position [854, 0]
